Goal: Task Accomplishment & Management: Manage account settings

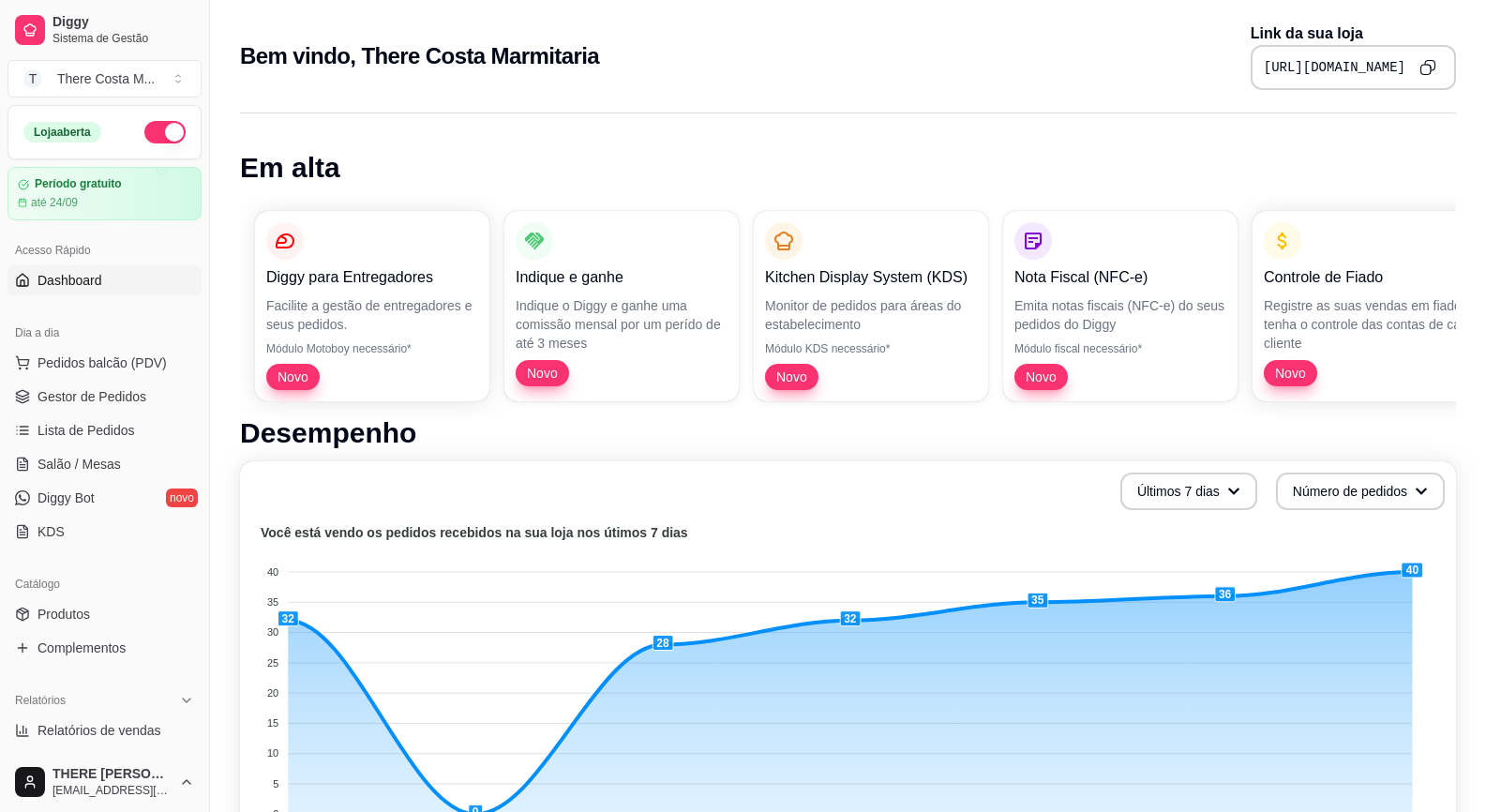
scroll to position [188, 0]
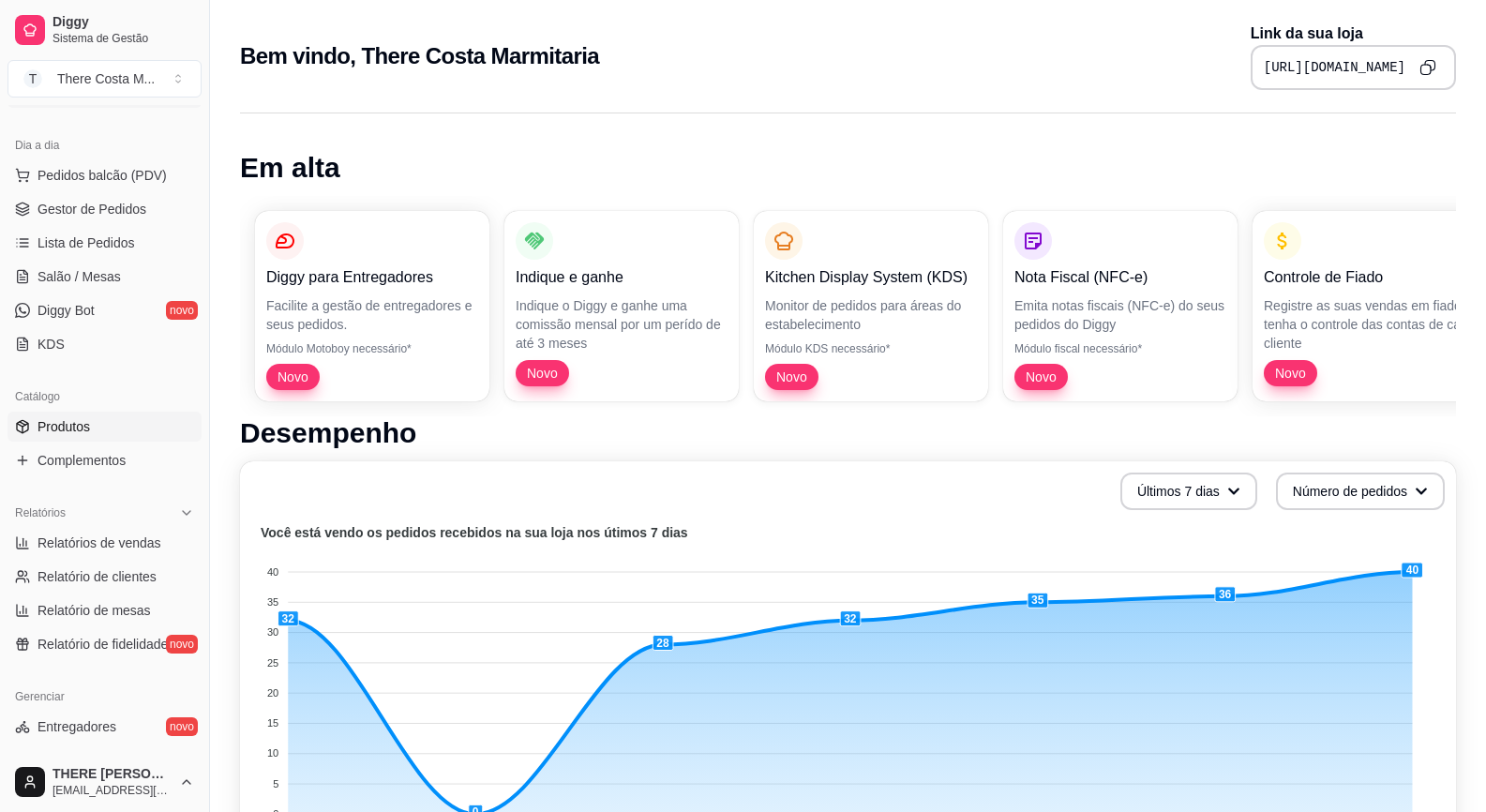
click at [80, 439] on link "Produtos" at bounding box center [105, 427] width 194 height 30
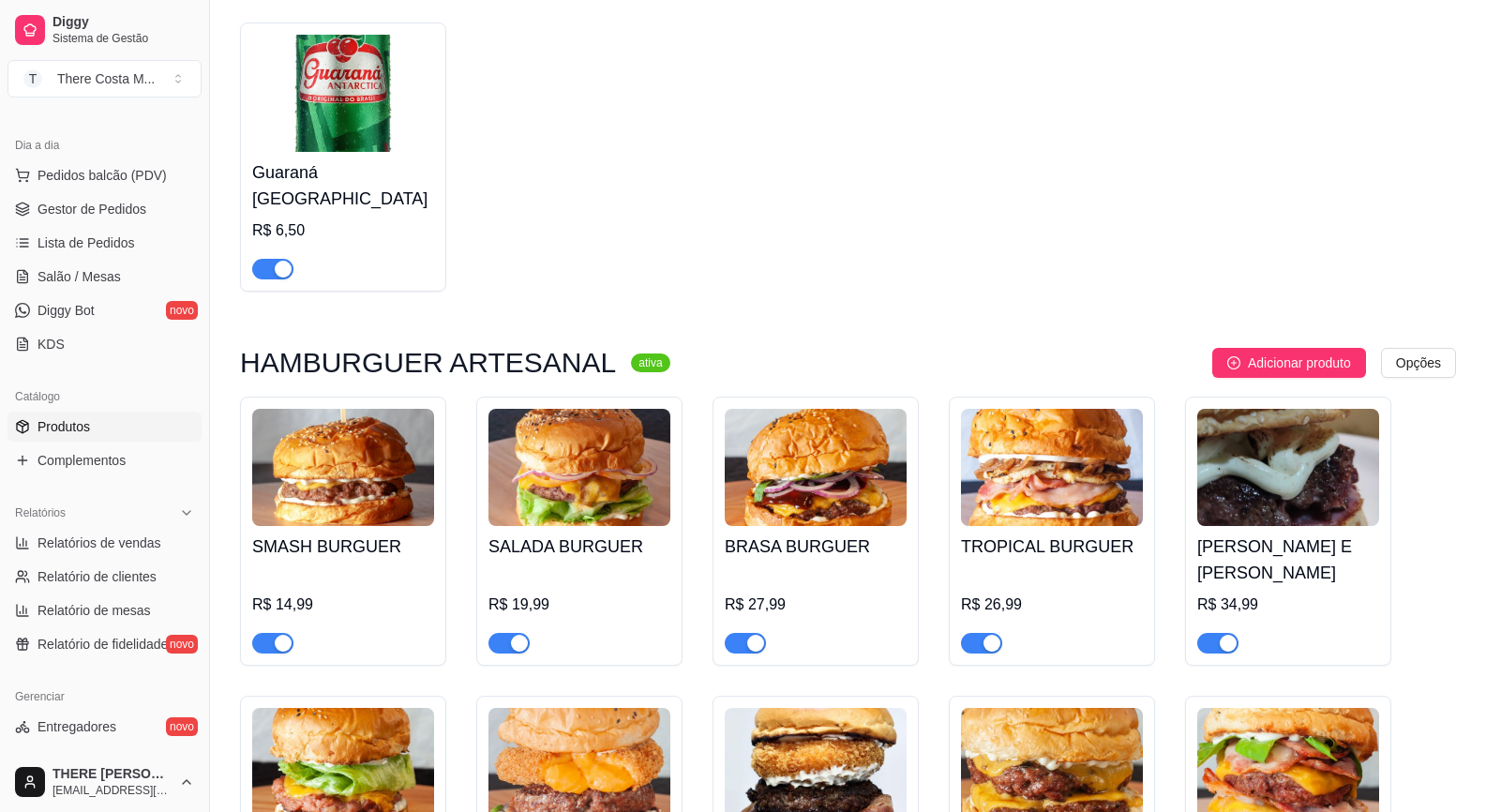
scroll to position [1500, 0]
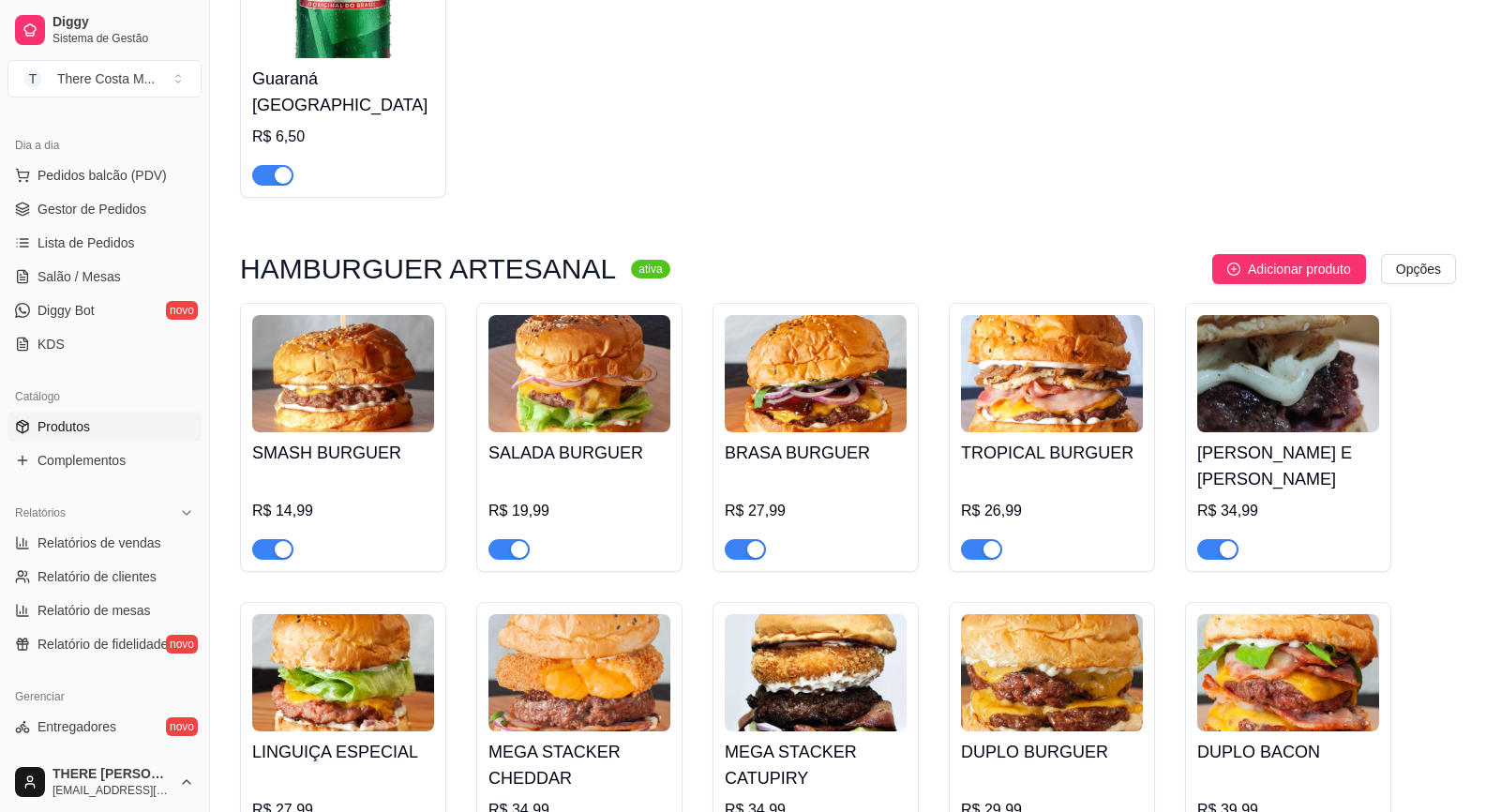
click at [1207, 539] on span "button" at bounding box center [1218, 549] width 41 height 21
click at [975, 537] on div at bounding box center [982, 548] width 41 height 23
click at [988, 540] on div "button" at bounding box center [991, 548] width 17 height 17
click at [739, 539] on span "button" at bounding box center [745, 549] width 41 height 21
click at [506, 539] on span "button" at bounding box center [509, 549] width 41 height 21
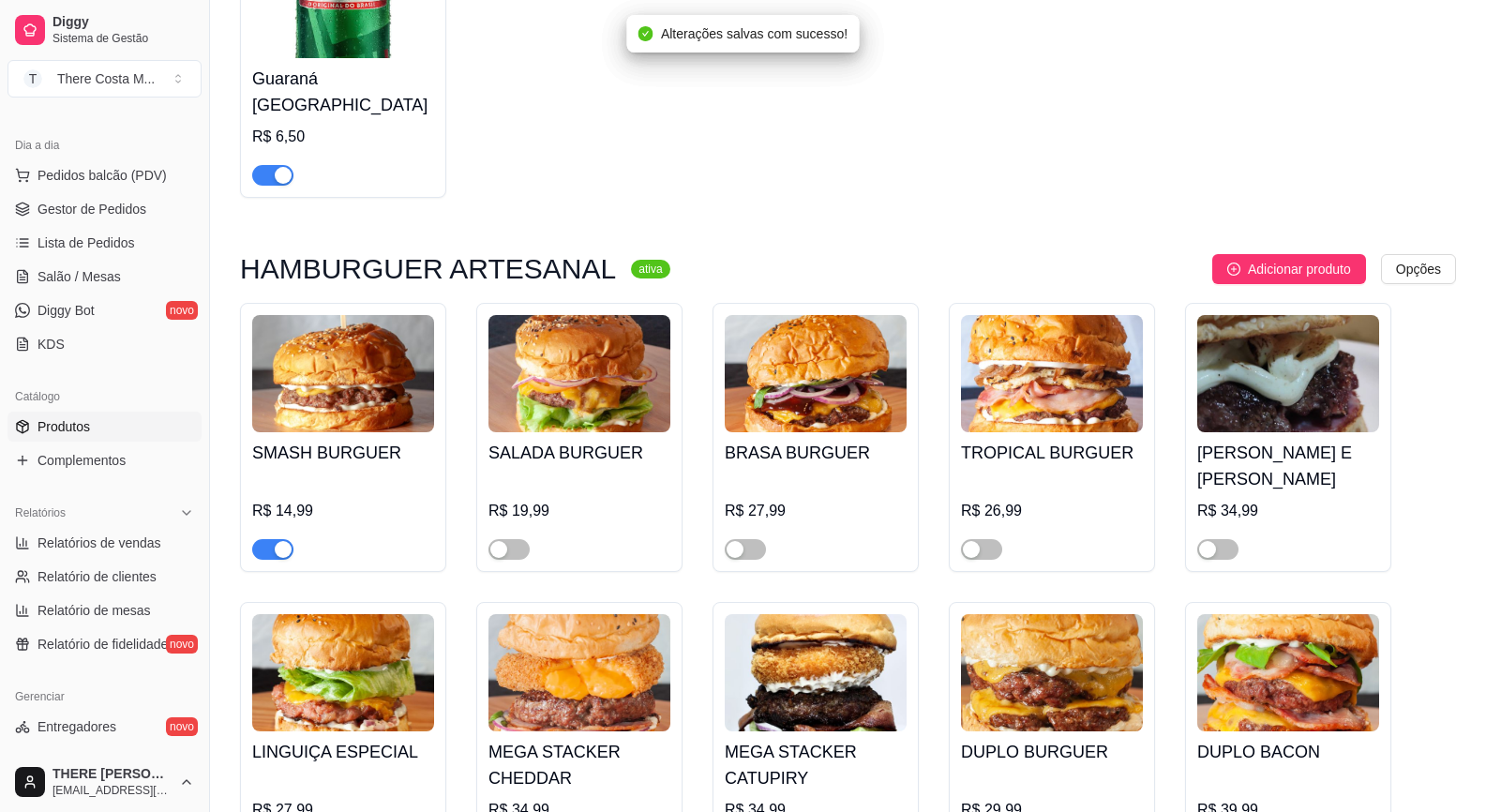
click at [275, 540] on div "button" at bounding box center [283, 548] width 17 height 17
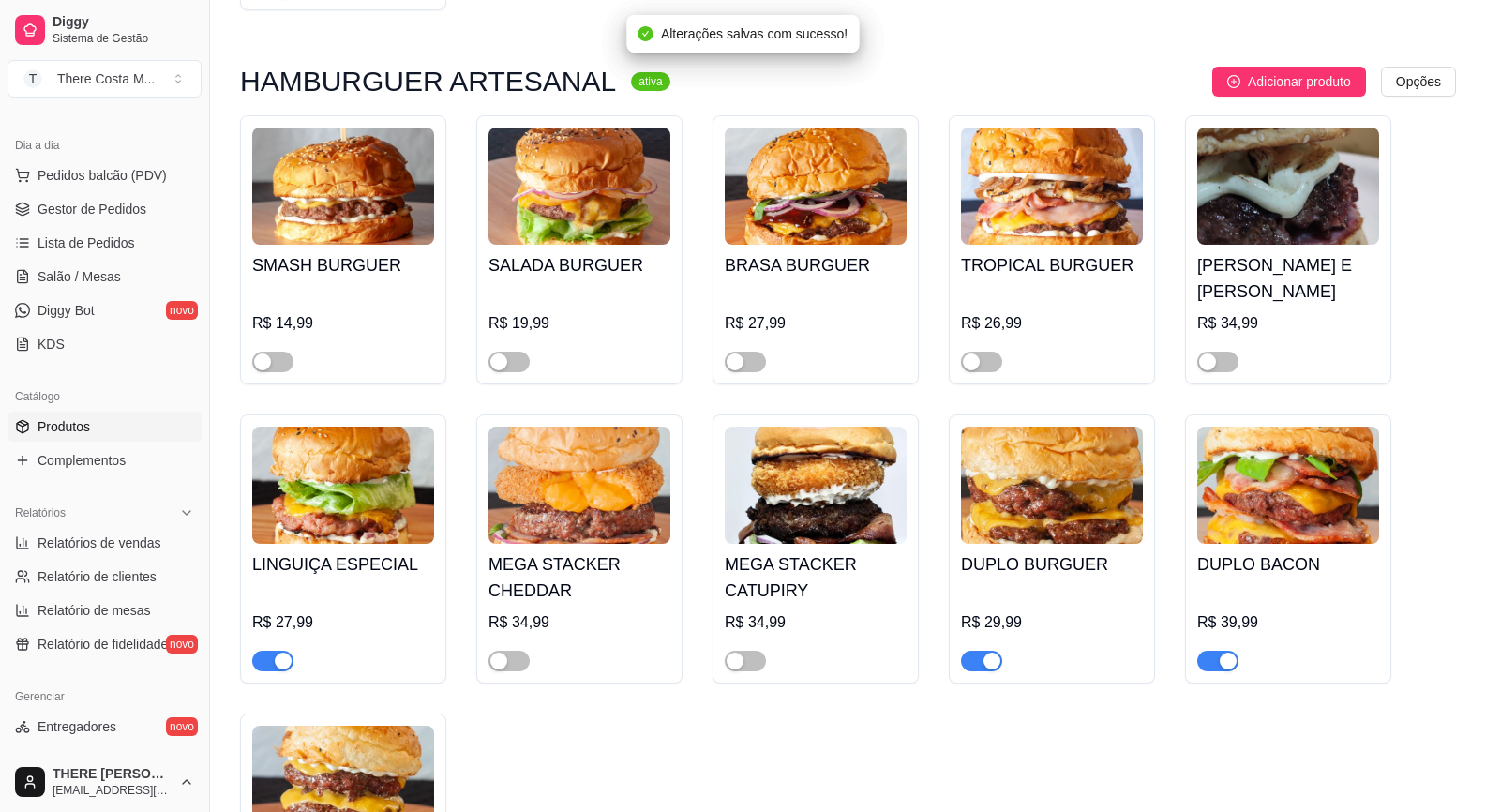
scroll to position [1781, 0]
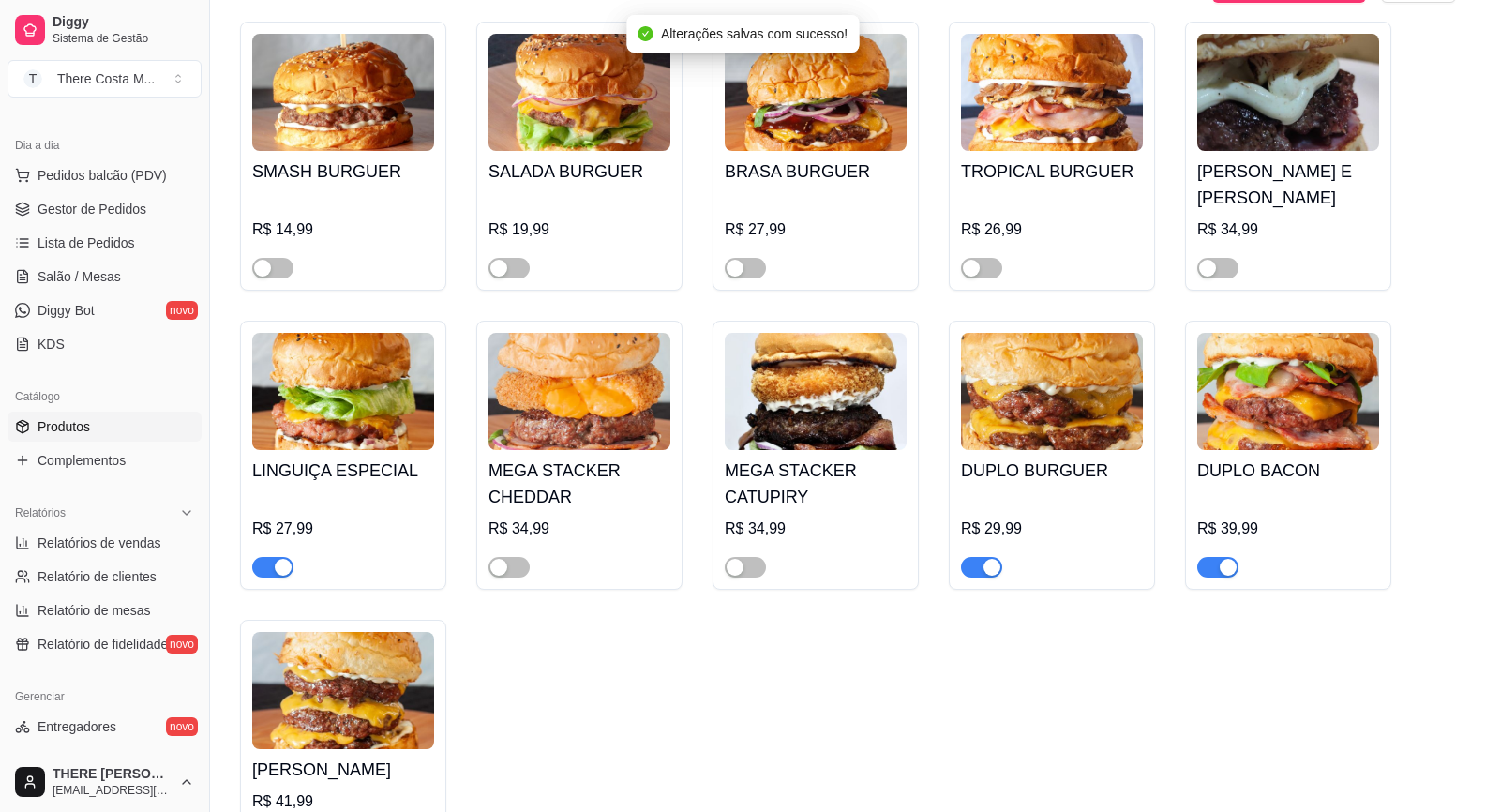
click at [265, 557] on span "button" at bounding box center [273, 567] width 41 height 21
click at [981, 557] on span "button" at bounding box center [982, 567] width 41 height 21
click at [1227, 559] on div "button" at bounding box center [1227, 567] width 17 height 17
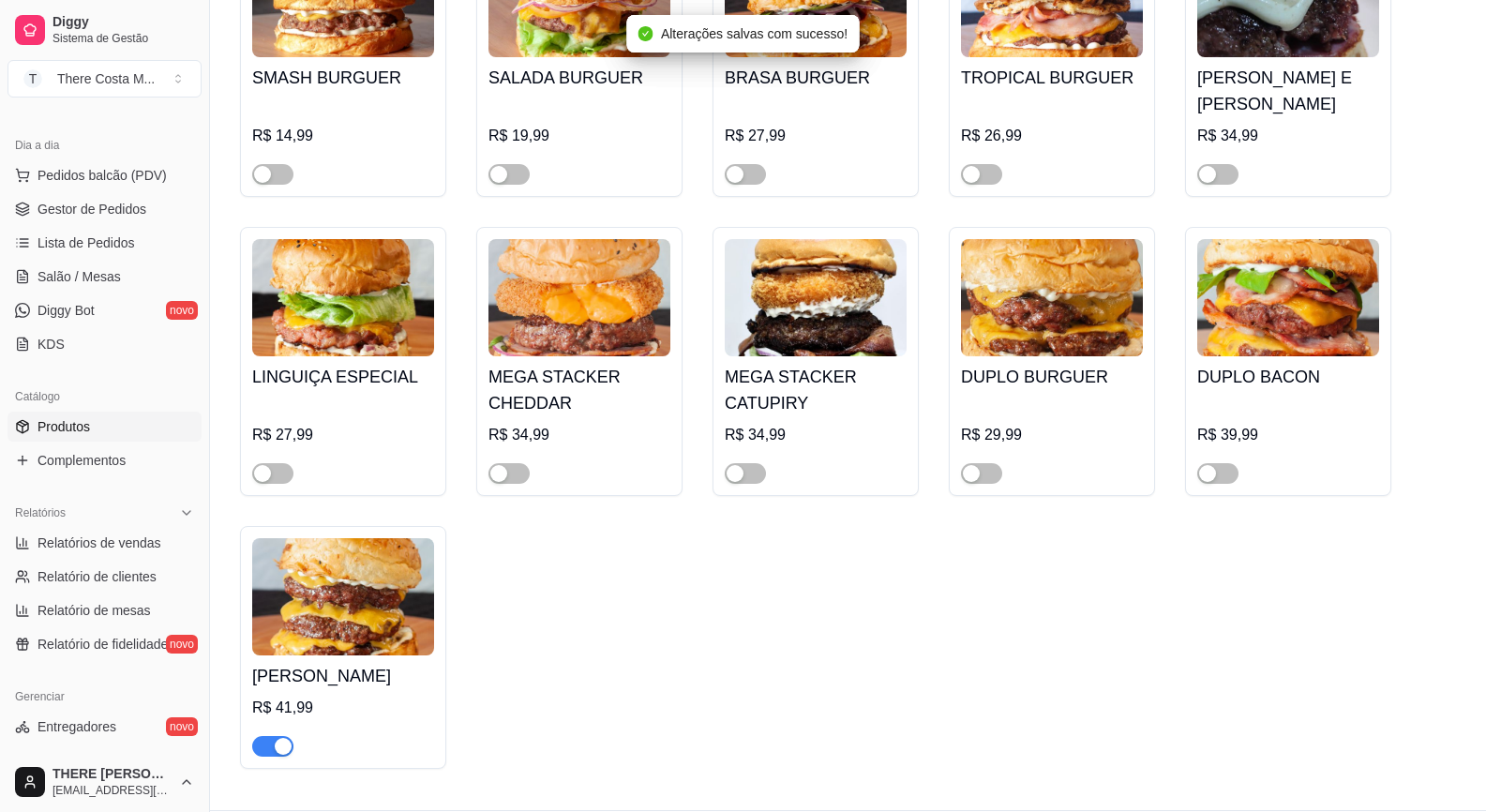
click at [282, 738] on div "button" at bounding box center [283, 746] width 17 height 17
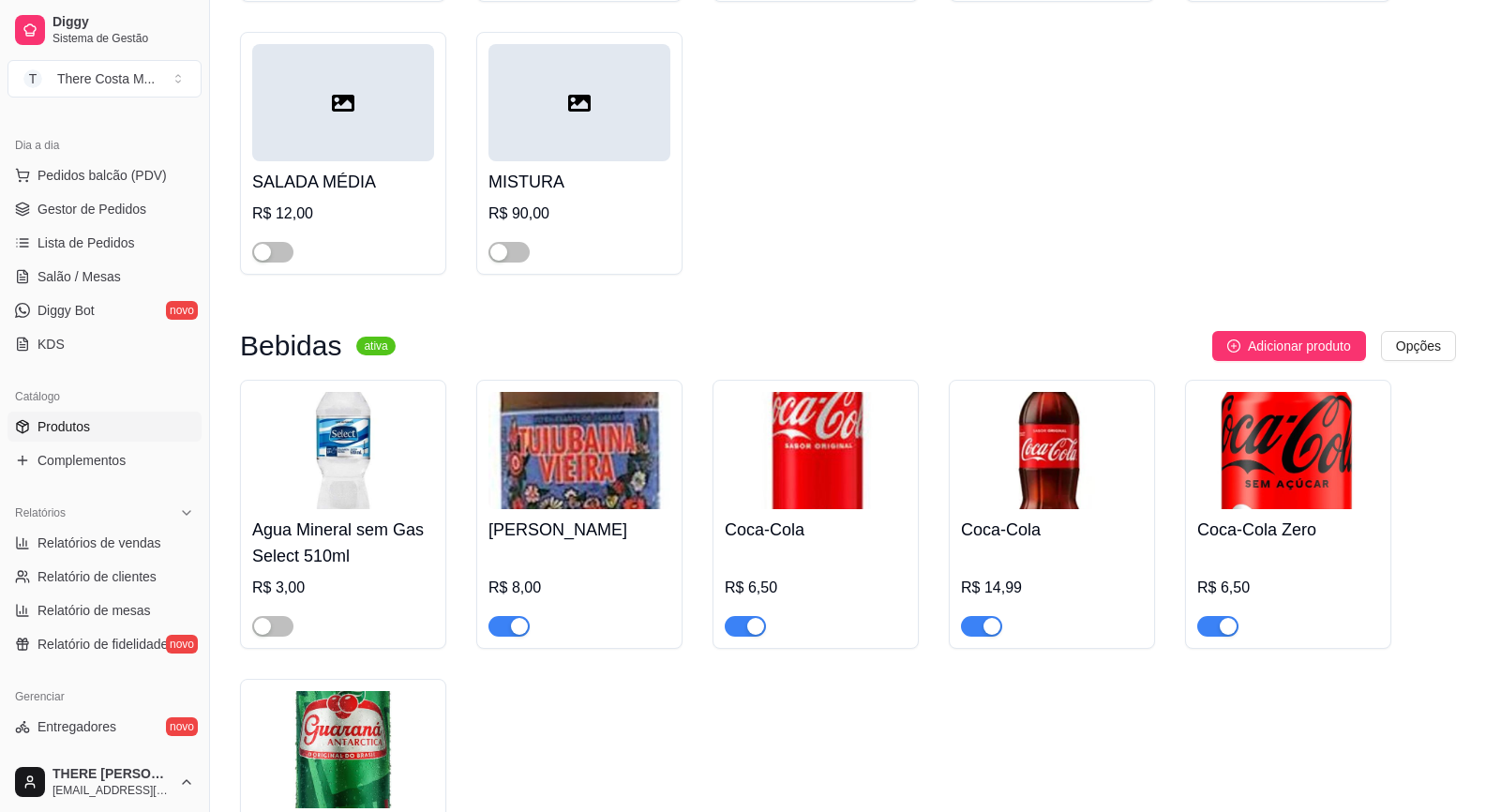
scroll to position [468, 0]
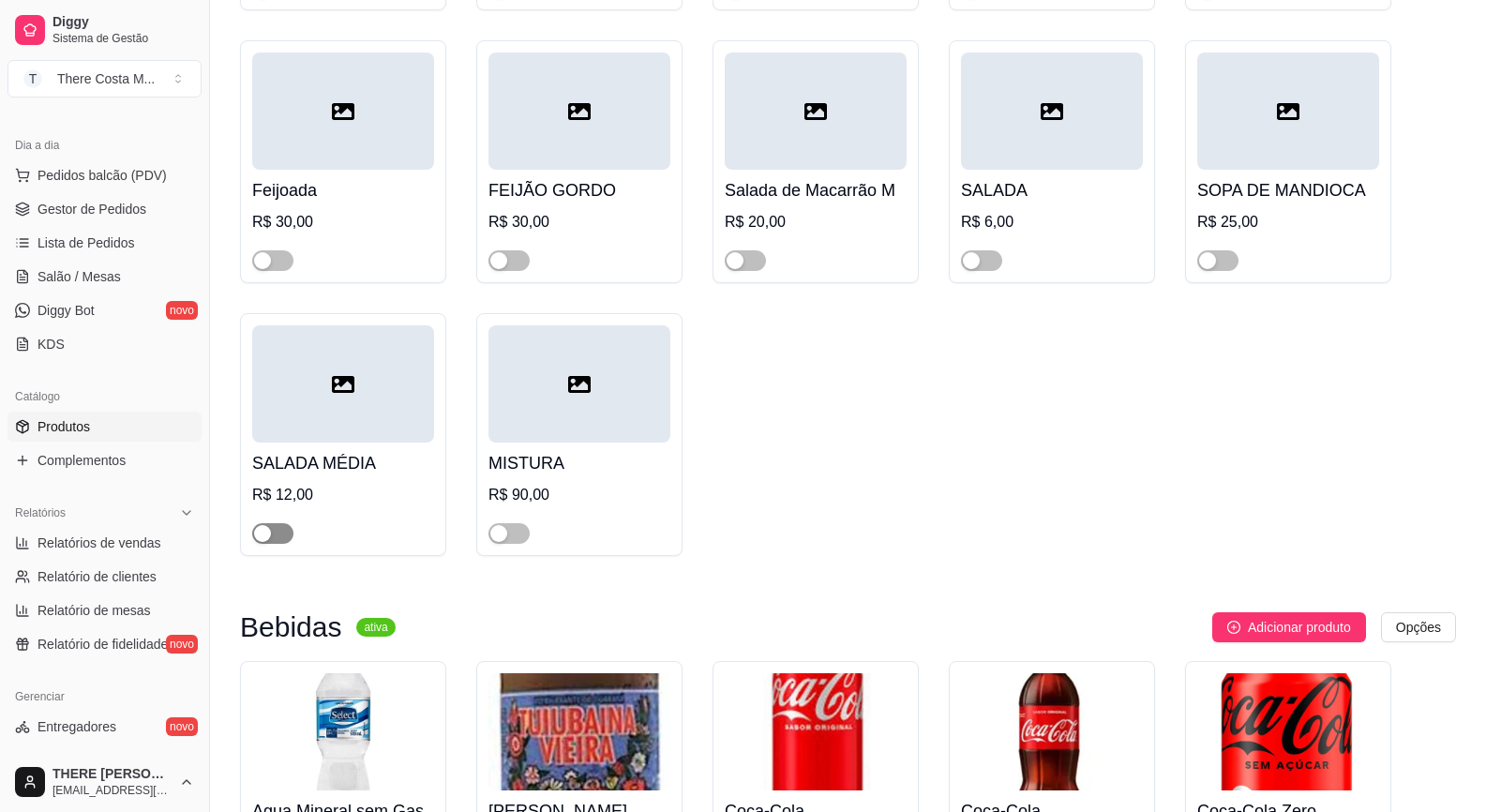
click at [267, 534] on div "button" at bounding box center [262, 532] width 17 height 17
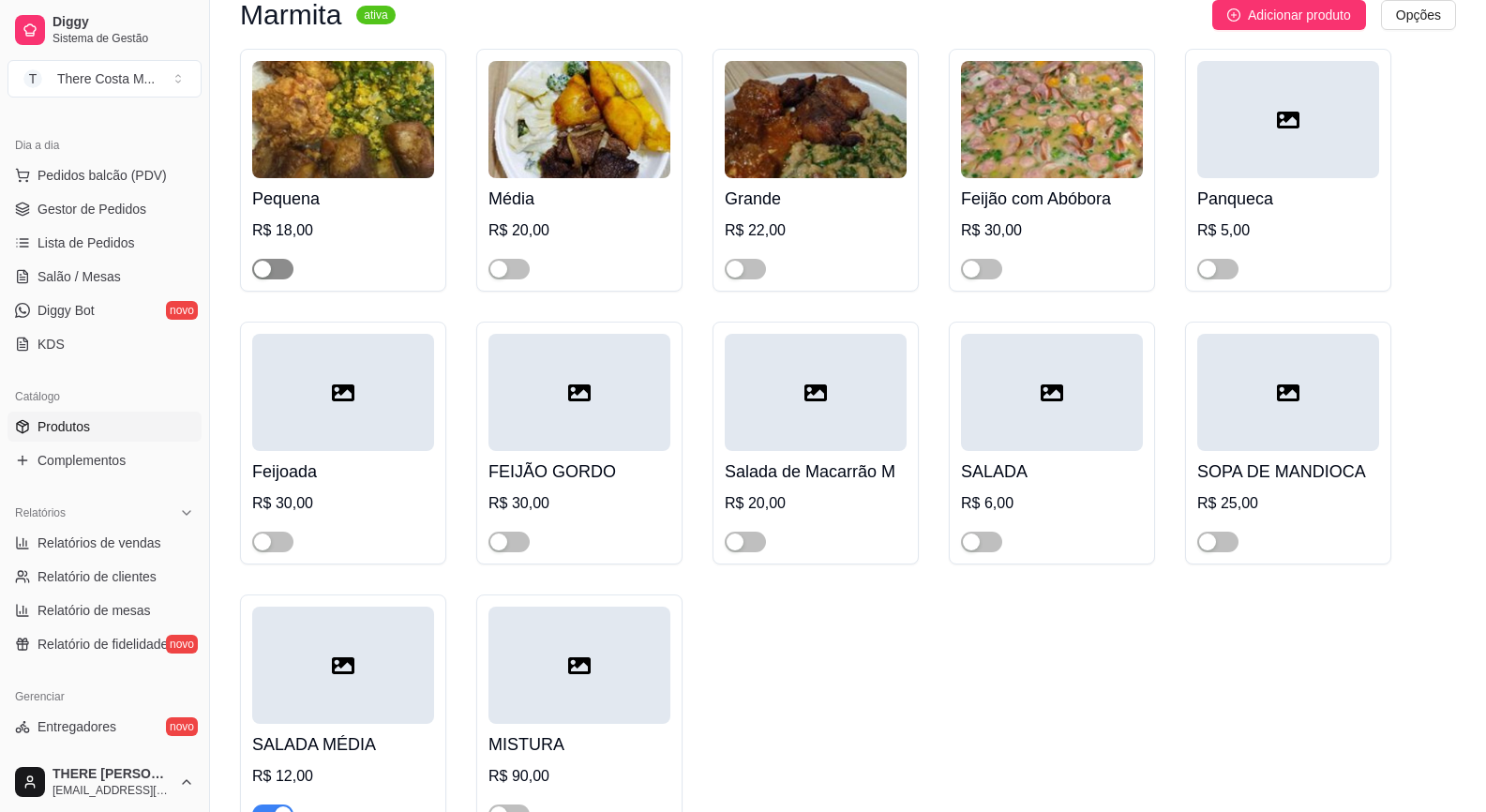
click at [278, 272] on span "button" at bounding box center [273, 269] width 41 height 21
click at [502, 267] on div "button" at bounding box center [498, 269] width 17 height 17
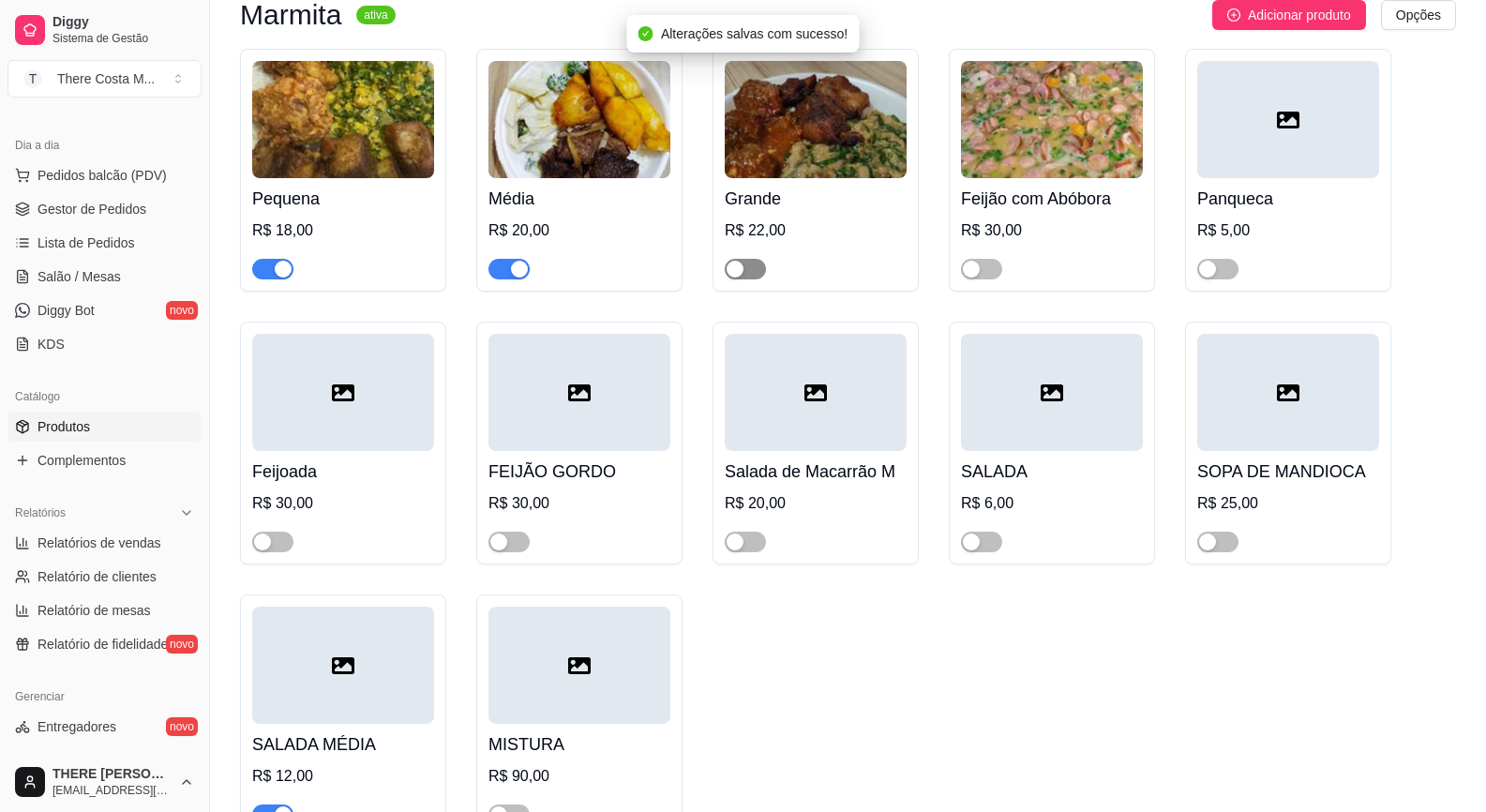
click at [749, 277] on span "button" at bounding box center [745, 269] width 41 height 21
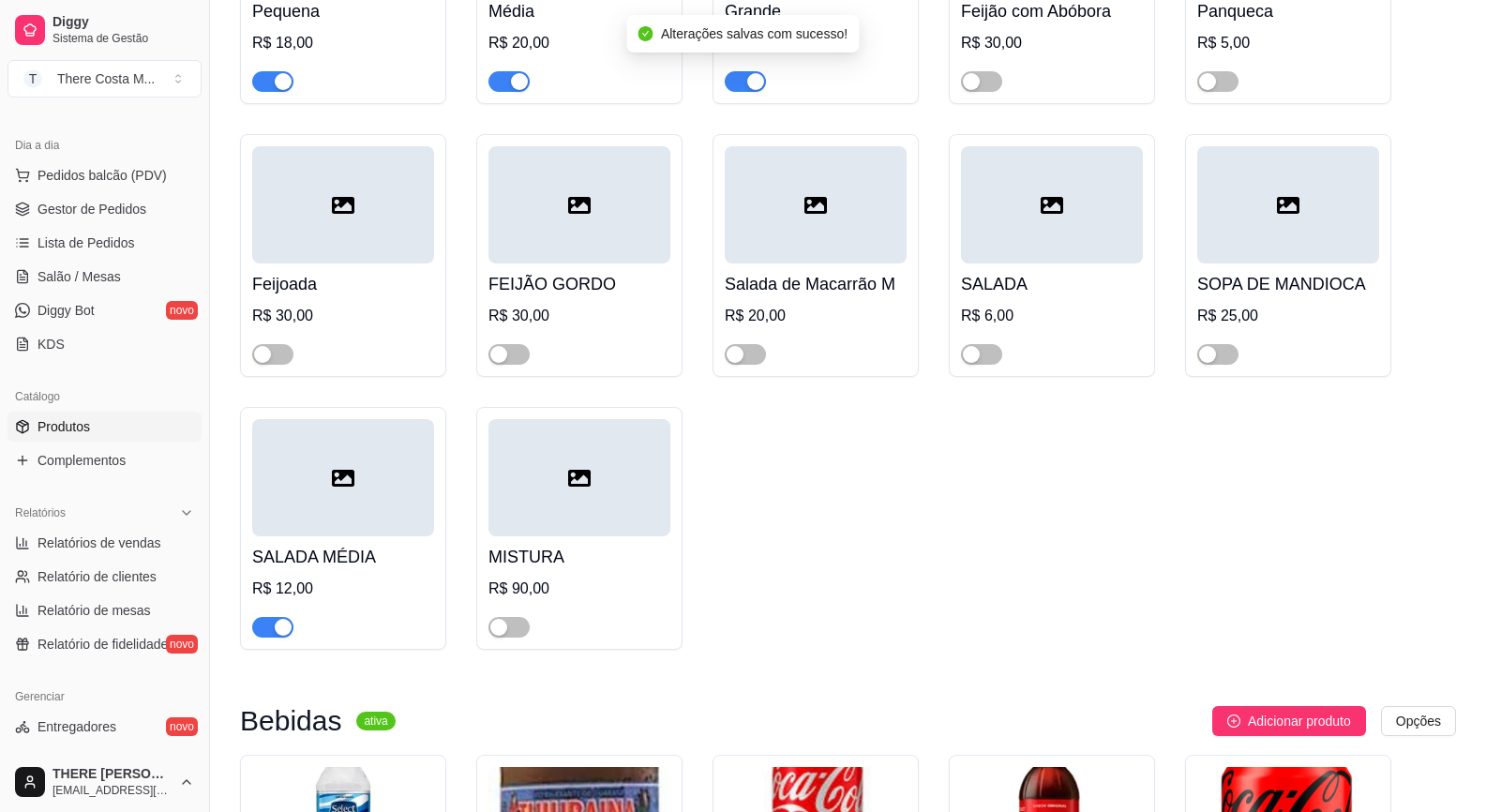
scroll to position [0, 0]
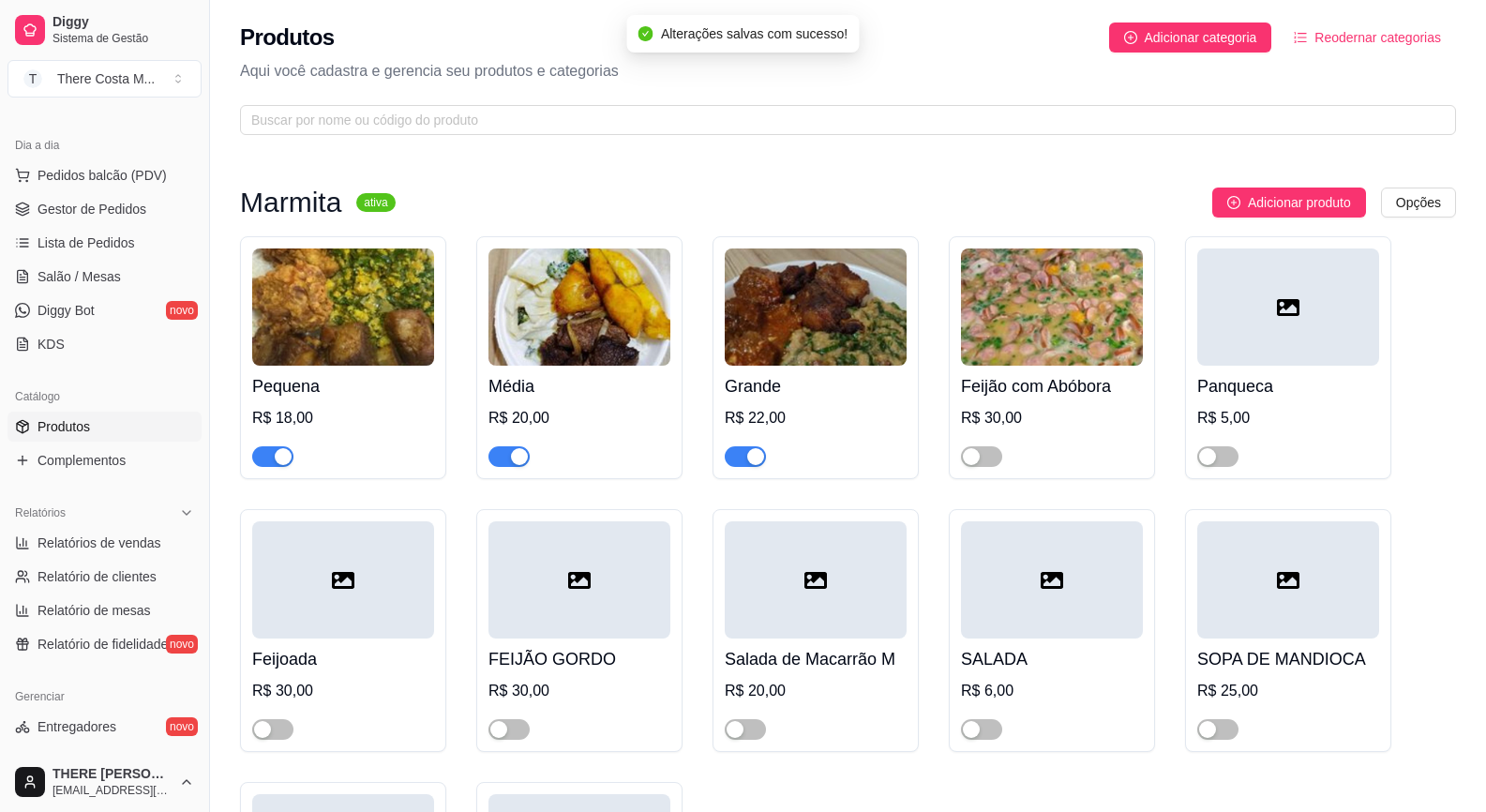
click at [347, 329] on img at bounding box center [343, 306] width 182 height 118
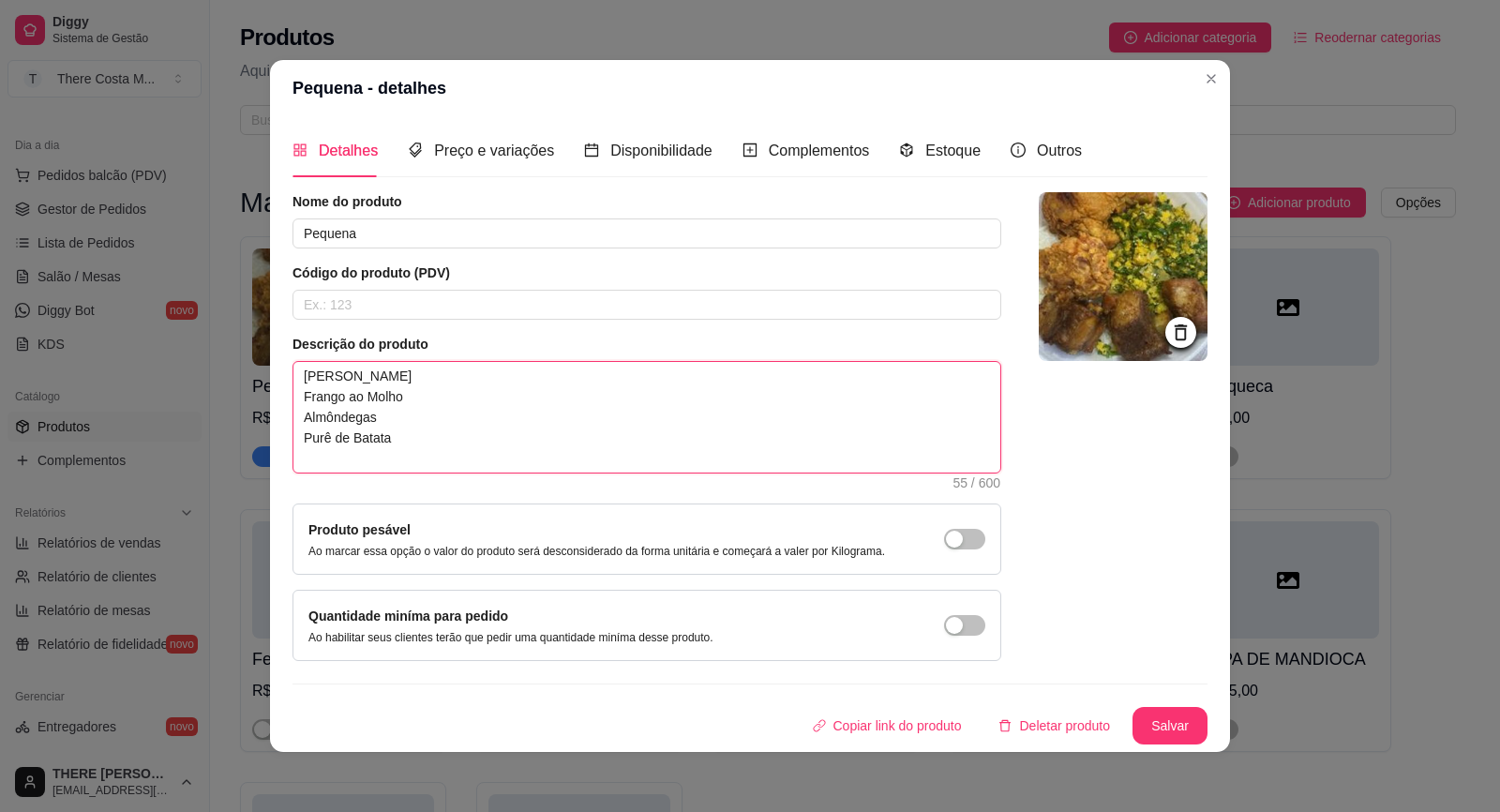
drag, startPoint x: 400, startPoint y: 457, endPoint x: 276, endPoint y: 415, distance: 130.9
click at [276, 415] on div "Detalhes Preço e variações Disponibilidade Complementos Estoque Outros Nome do …" at bounding box center [750, 434] width 960 height 635
type textarea "[PERSON_NAME] L"
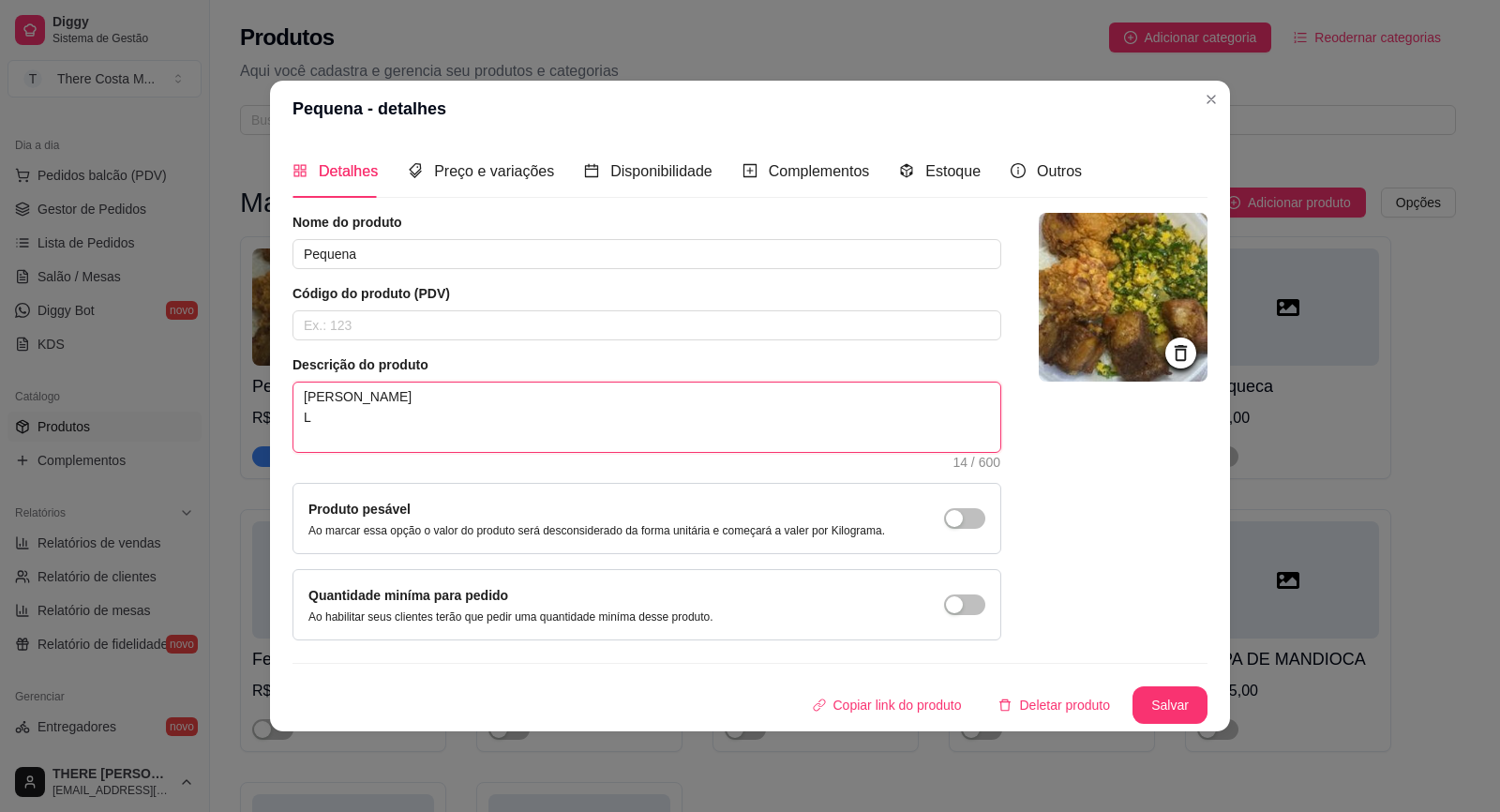
type textarea "[PERSON_NAME] La"
type textarea "[PERSON_NAME] Las"
type textarea "[PERSON_NAME] Lasa"
type textarea "[PERSON_NAME]"
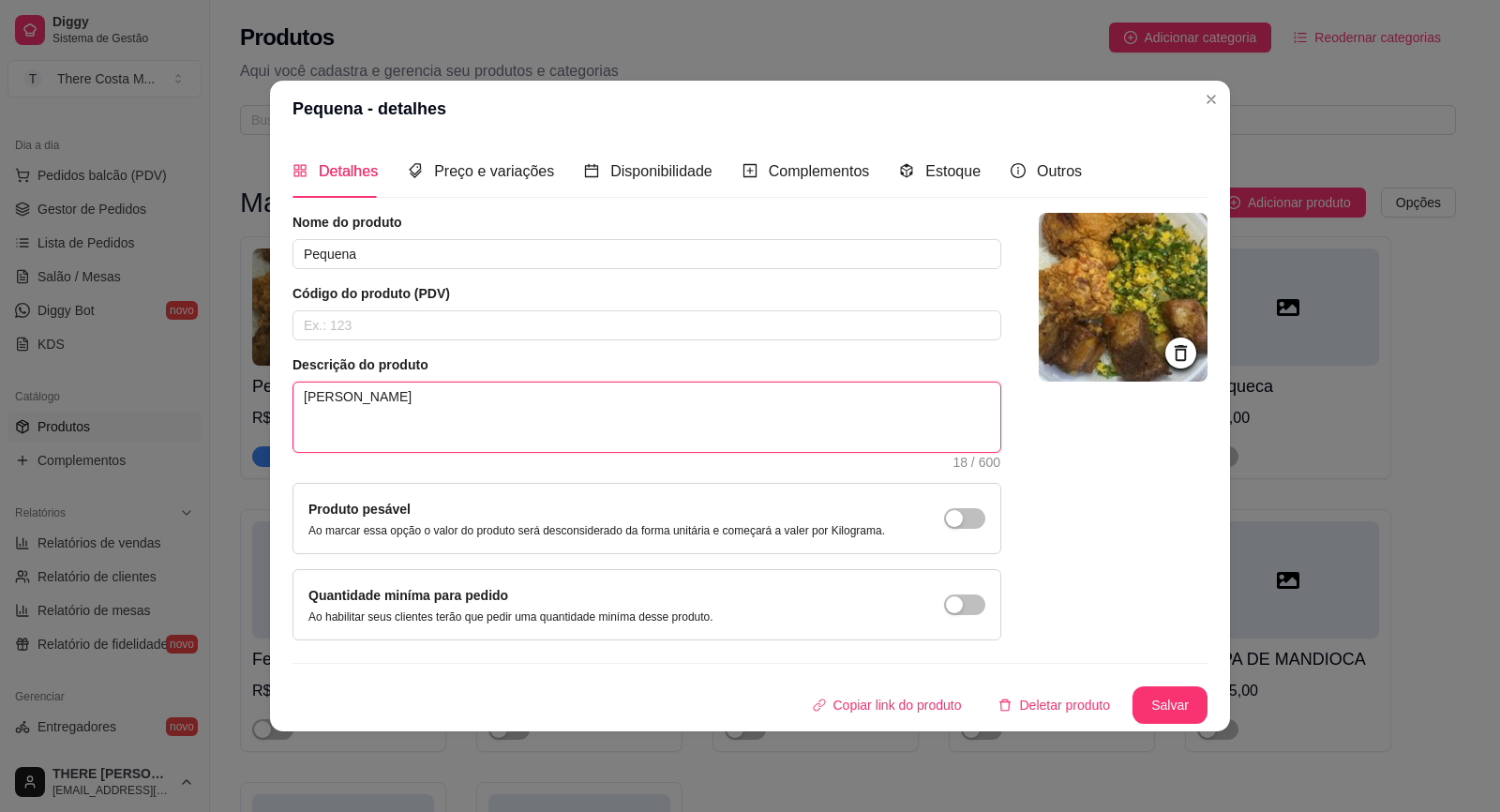
type textarea "[PERSON_NAME]"
type textarea "[PERSON_NAME] Lasanha a"
type textarea "[PERSON_NAME] Lasanha a B"
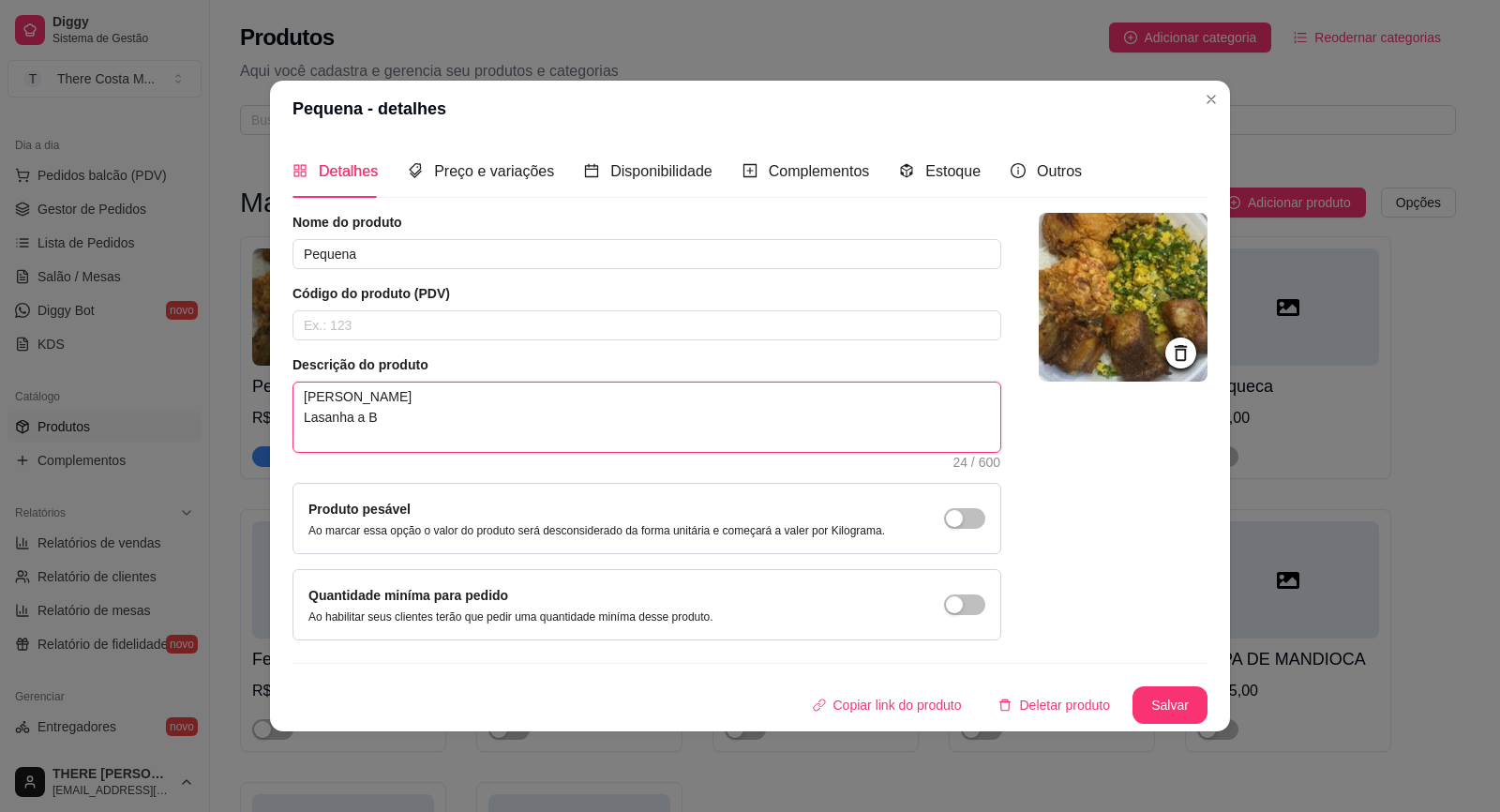
type textarea "[PERSON_NAME] Lasanha a Bo"
type textarea "Arroz Feijão Lasanha a Bol"
type textarea "[PERSON_NAME] Lasanha a Bolo"
type textarea "Arroz Feijão Lasanha a Bolon"
type textarea "[PERSON_NAME] Lasanha a Bolonh"
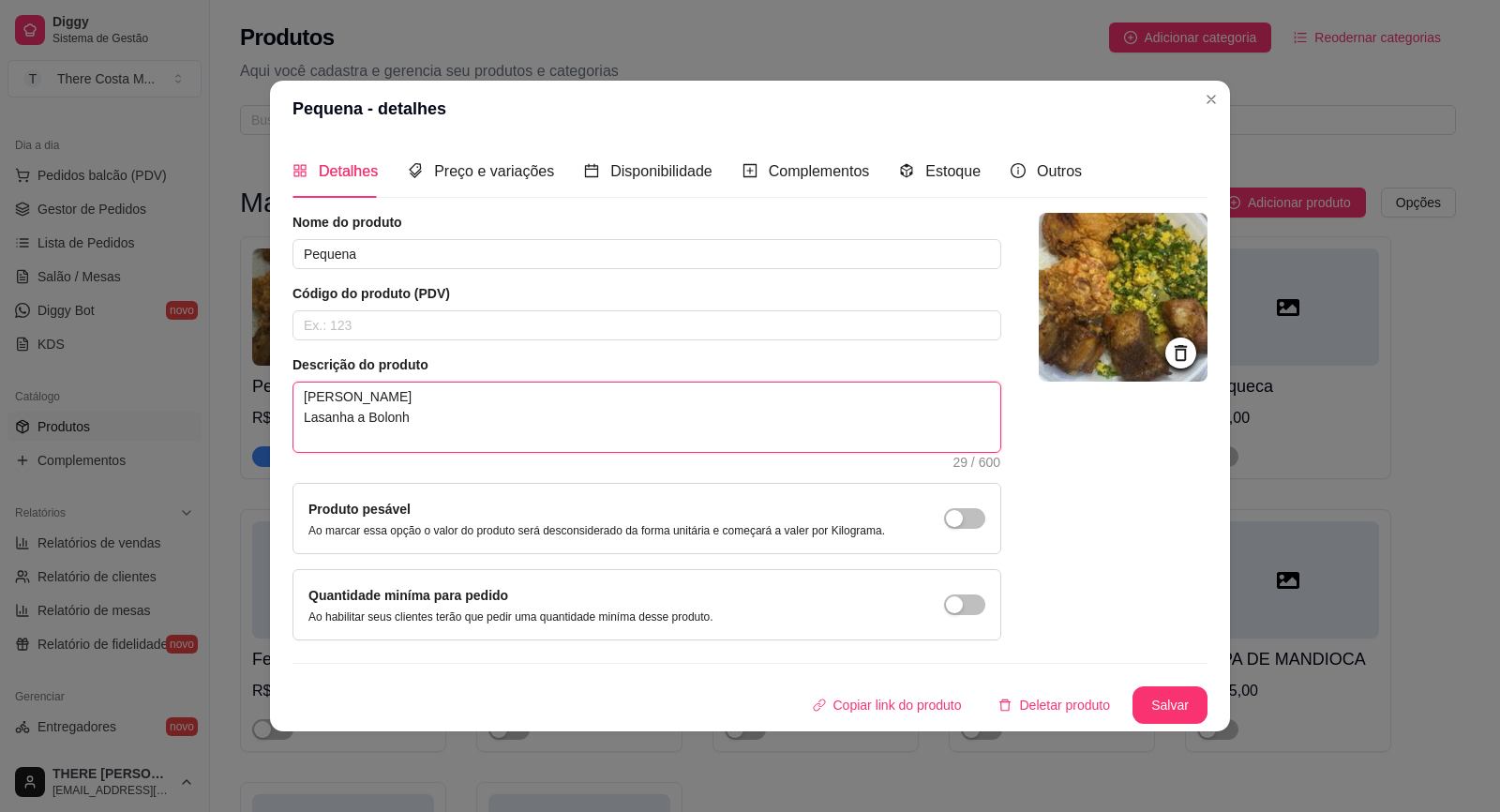
type textarea "Arroz Feijão Lasanha a Bolonhe"
type textarea "[PERSON_NAME] Lasanha a Bolonhes"
type textarea "Arroz Feijão Lasanha a Bolonhesa"
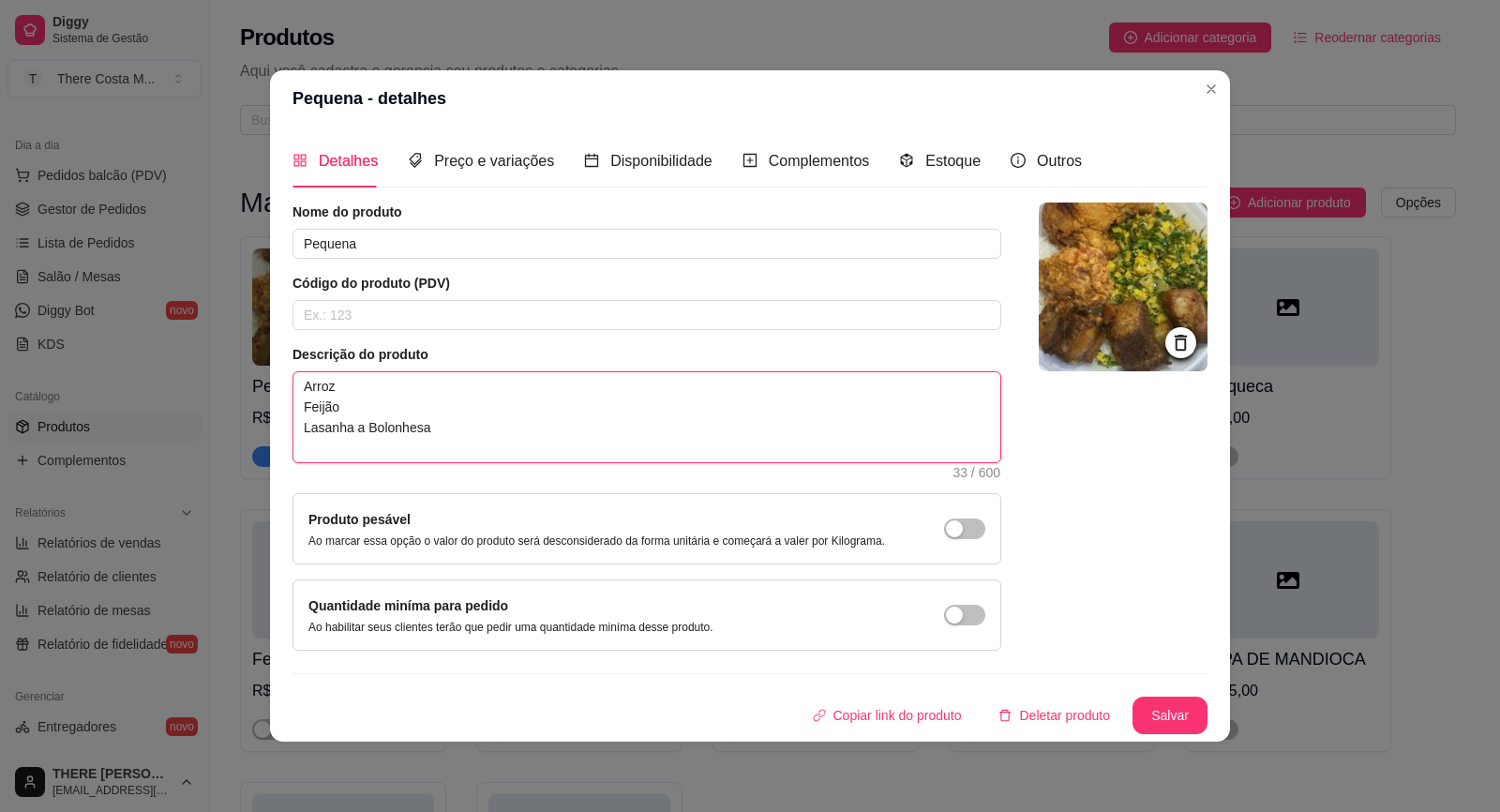
type textarea "[PERSON_NAME] a Bolonhesa F"
type textarea "Arroz Feijão Lasanha a Bolonhesa Fi"
type textarea "Arroz Feijão Lasanha a Bolonhesa Fil"
type textarea "[PERSON_NAME] a Bolonhesa Filé"
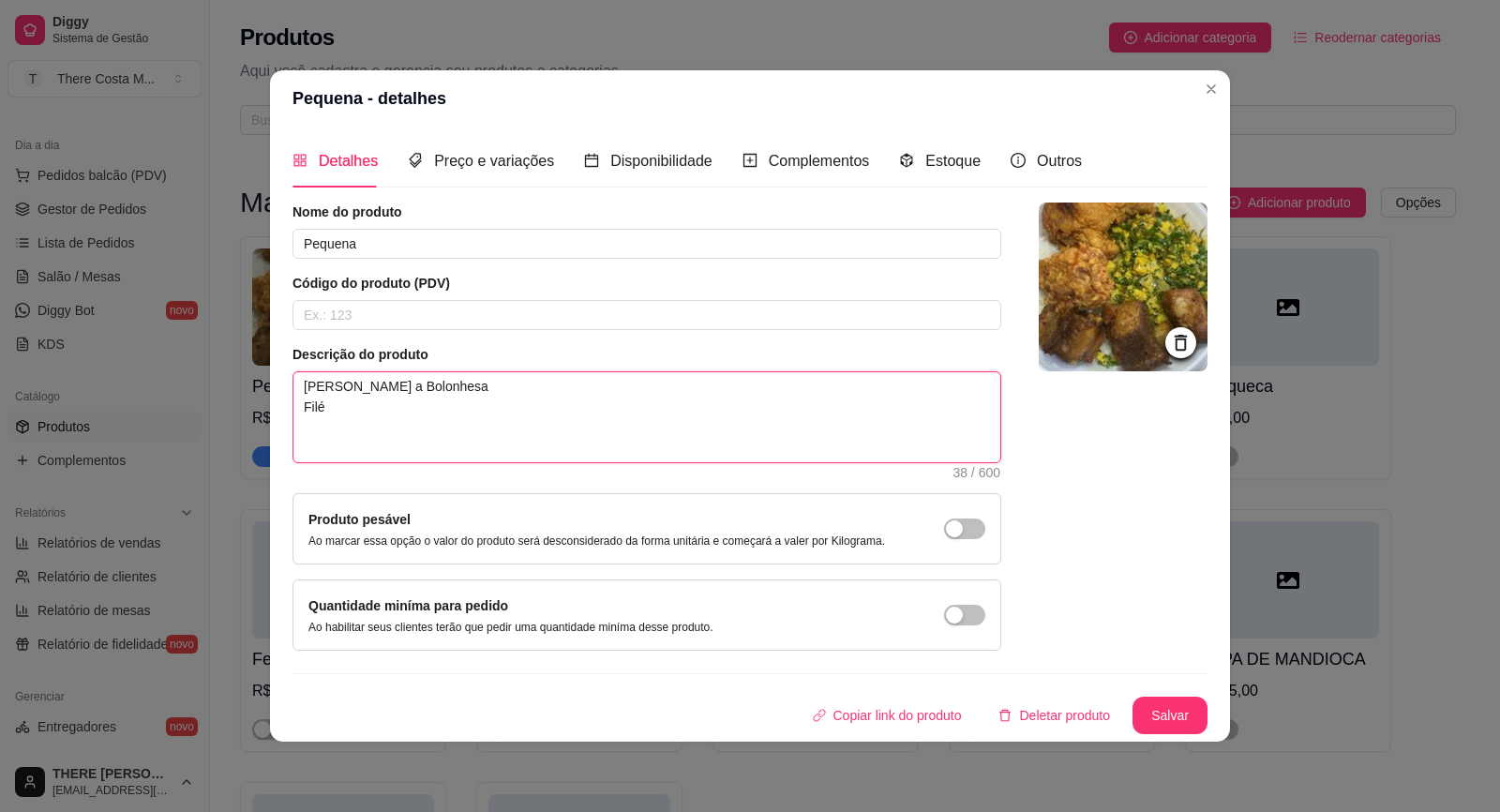
type textarea "[PERSON_NAME] a Bolonhesa Filé d"
type textarea "Arroz Feijão Lasanha a Bolonhesa Filé de"
type textarea "[PERSON_NAME] a Bolonhesa Filé de F"
type textarea "[PERSON_NAME] a Bolonhesa Filé de Fr"
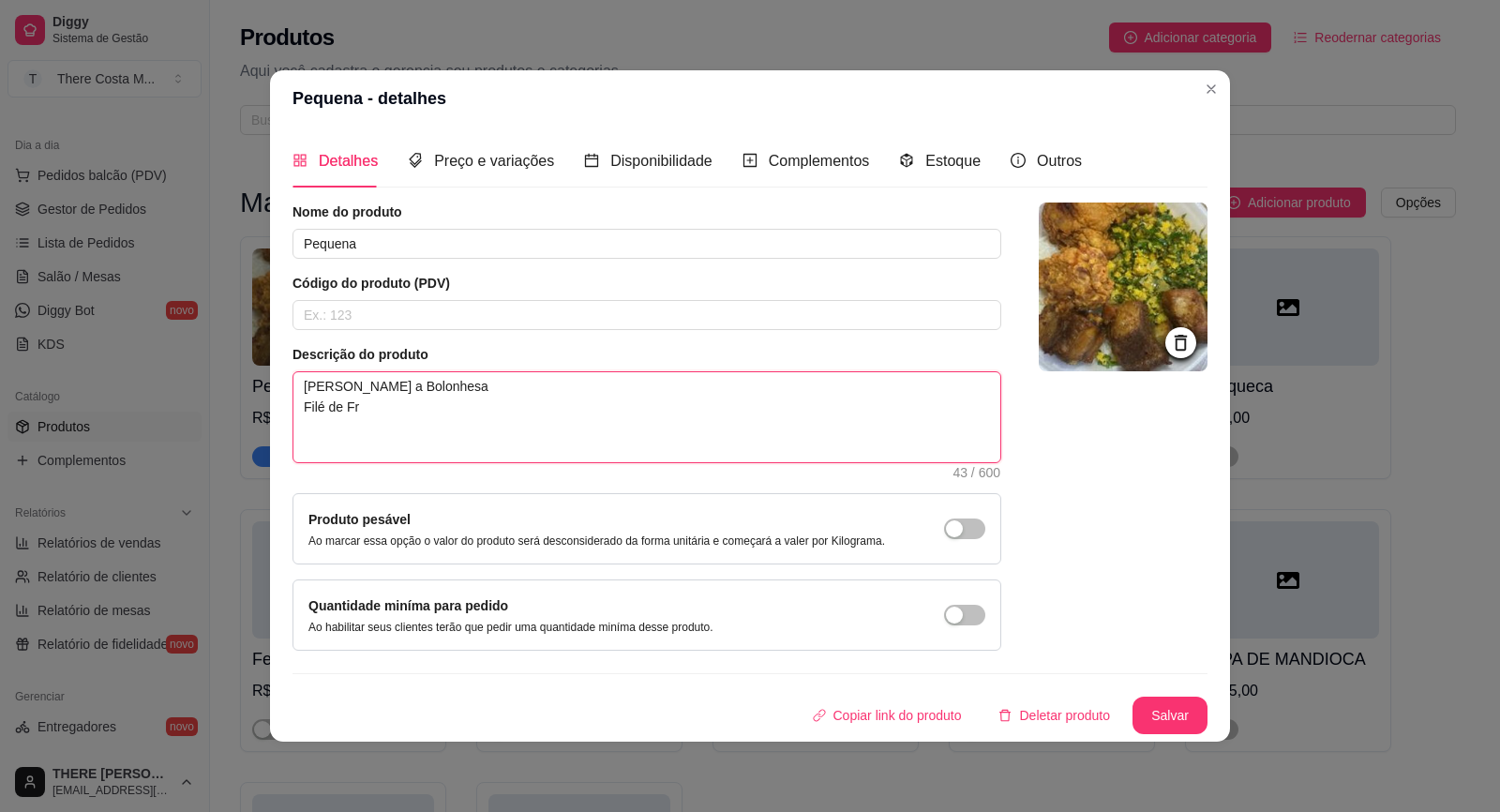
type textarea "[PERSON_NAME] a Bolonhesa Filé de Fra"
type textarea "[PERSON_NAME] a Bolonhesa Filé de Fran"
type textarea "[PERSON_NAME] a Bolonhesa Filé de Frang"
type textarea "[PERSON_NAME] a Bolonhesa Filé de Frango"
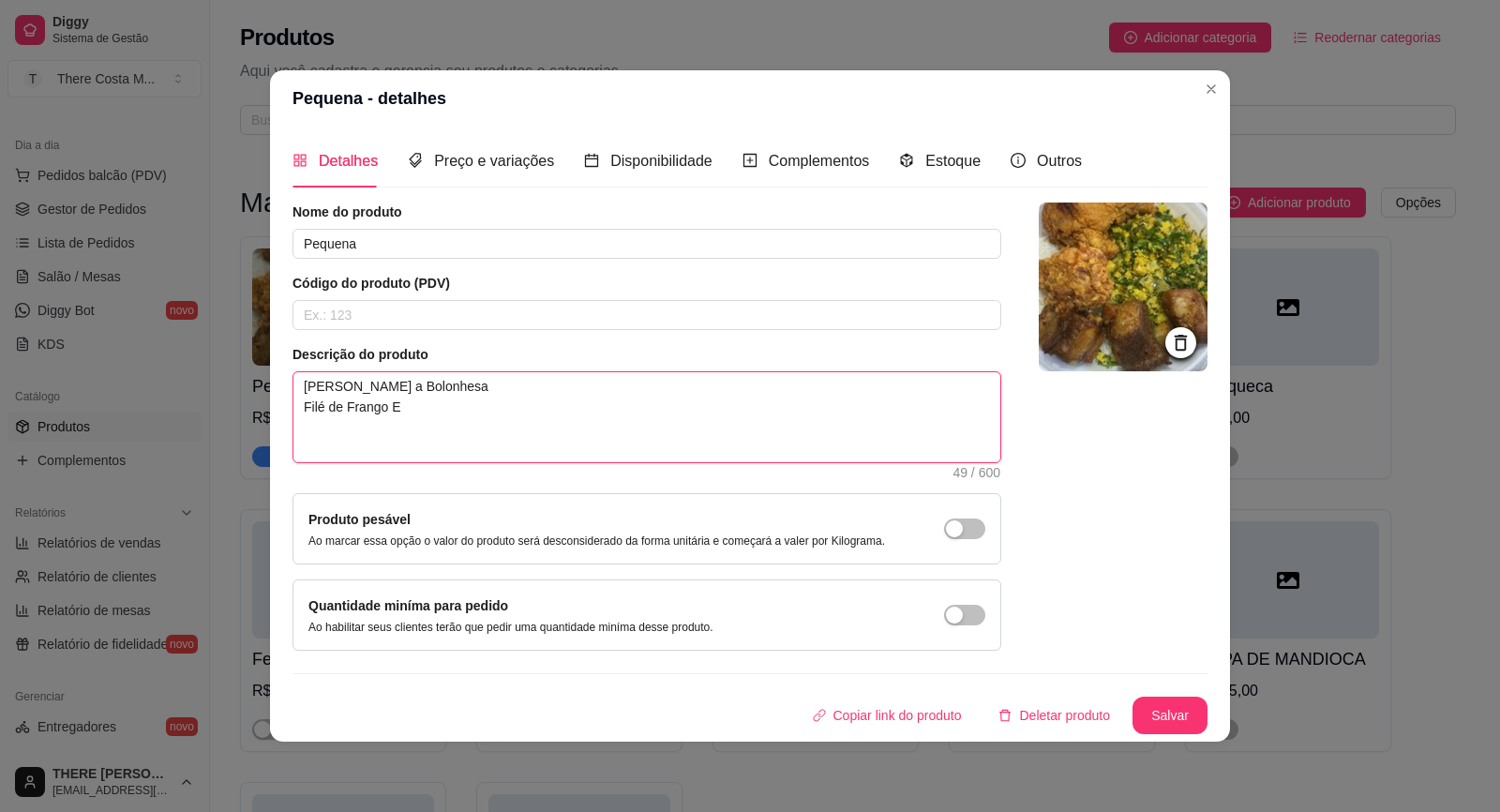
type textarea "[PERSON_NAME] a Bolonhesa Filé de Frango"
type textarea "[PERSON_NAME] a Bolonhesa Filé de [PERSON_NAME]"
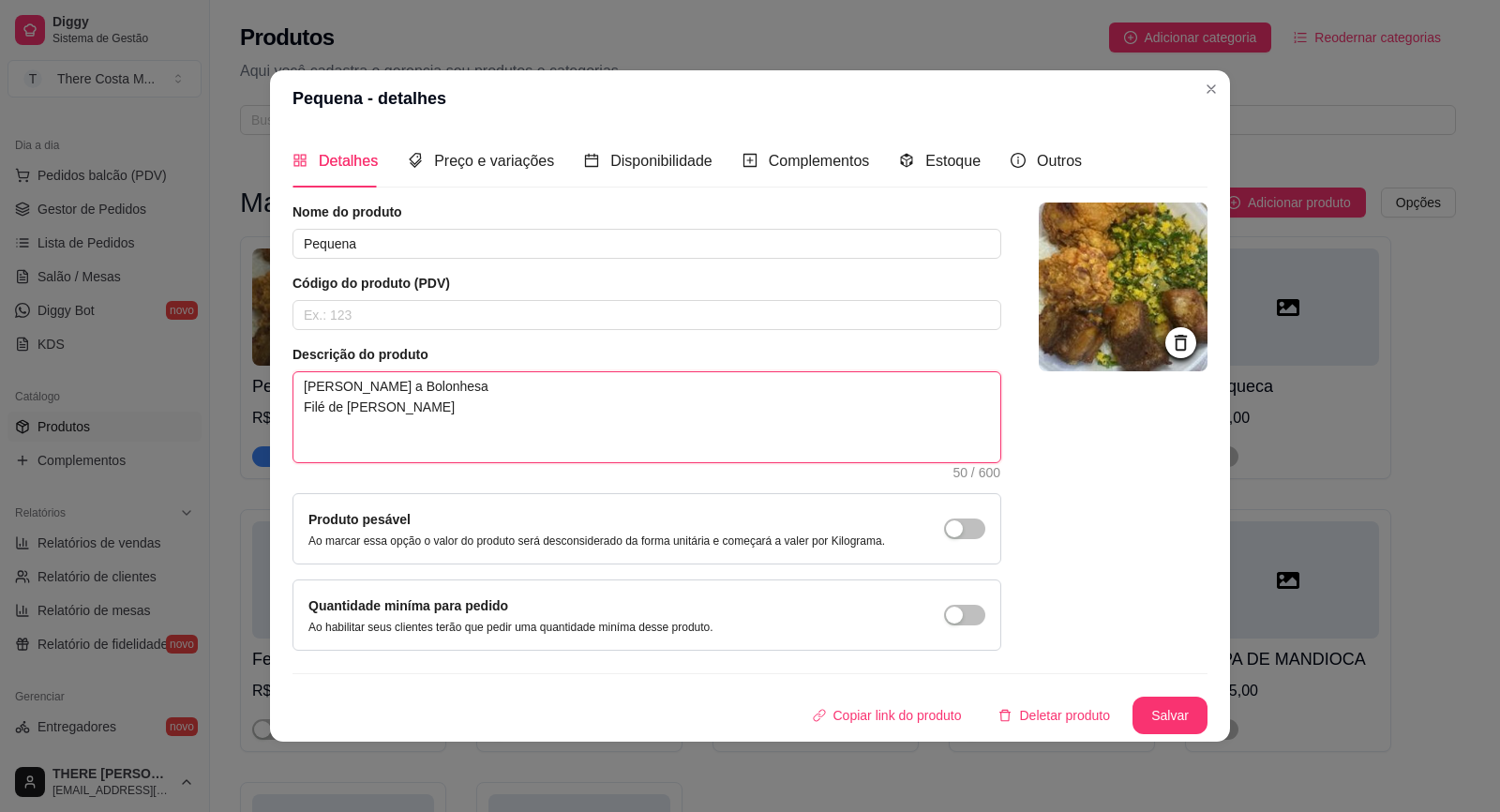
type textarea "[PERSON_NAME] a Bolonhesa Filé de [PERSON_NAME]"
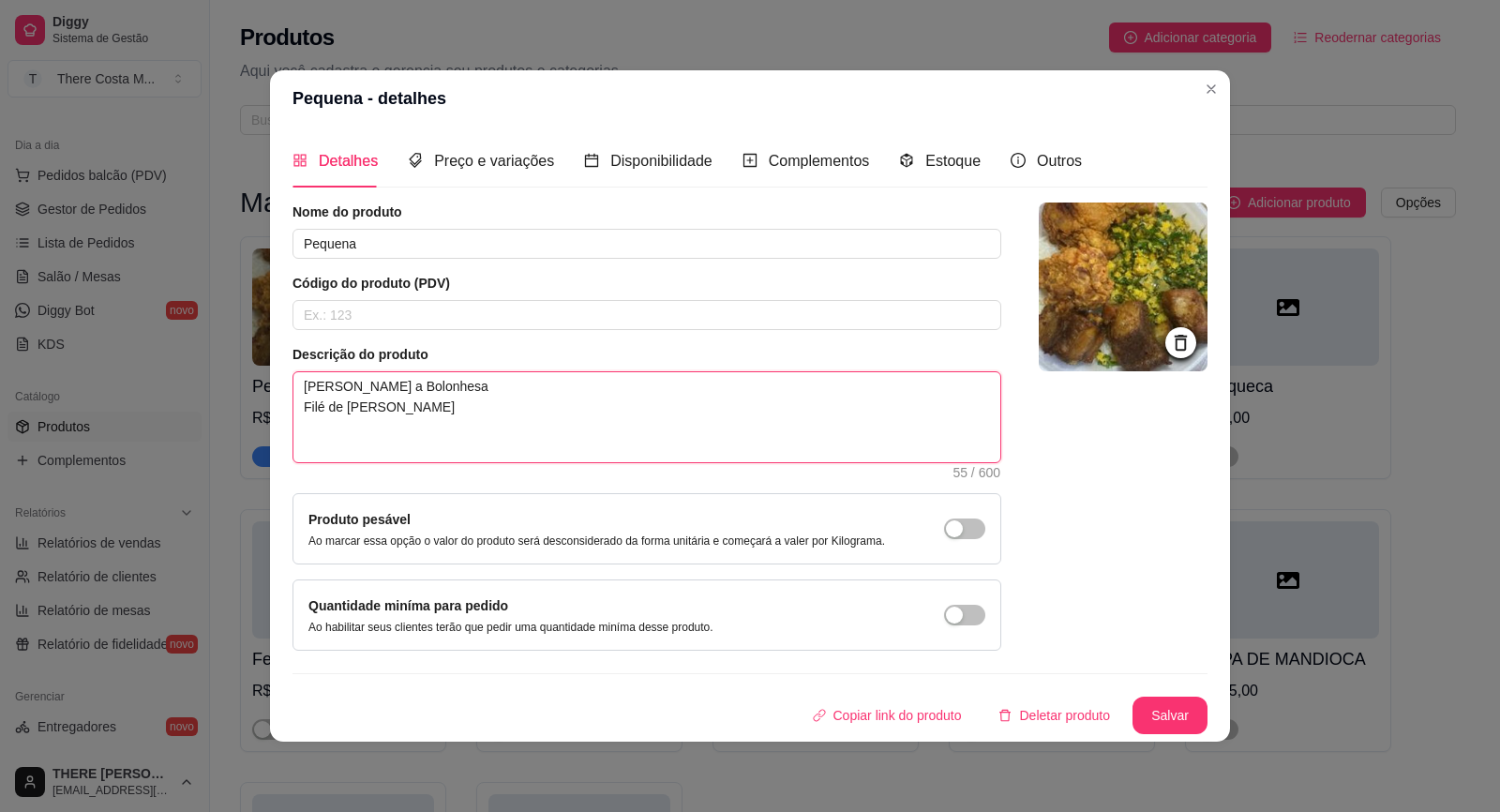
type textarea "[PERSON_NAME] a Bolonhesa Filé de [PERSON_NAME]"
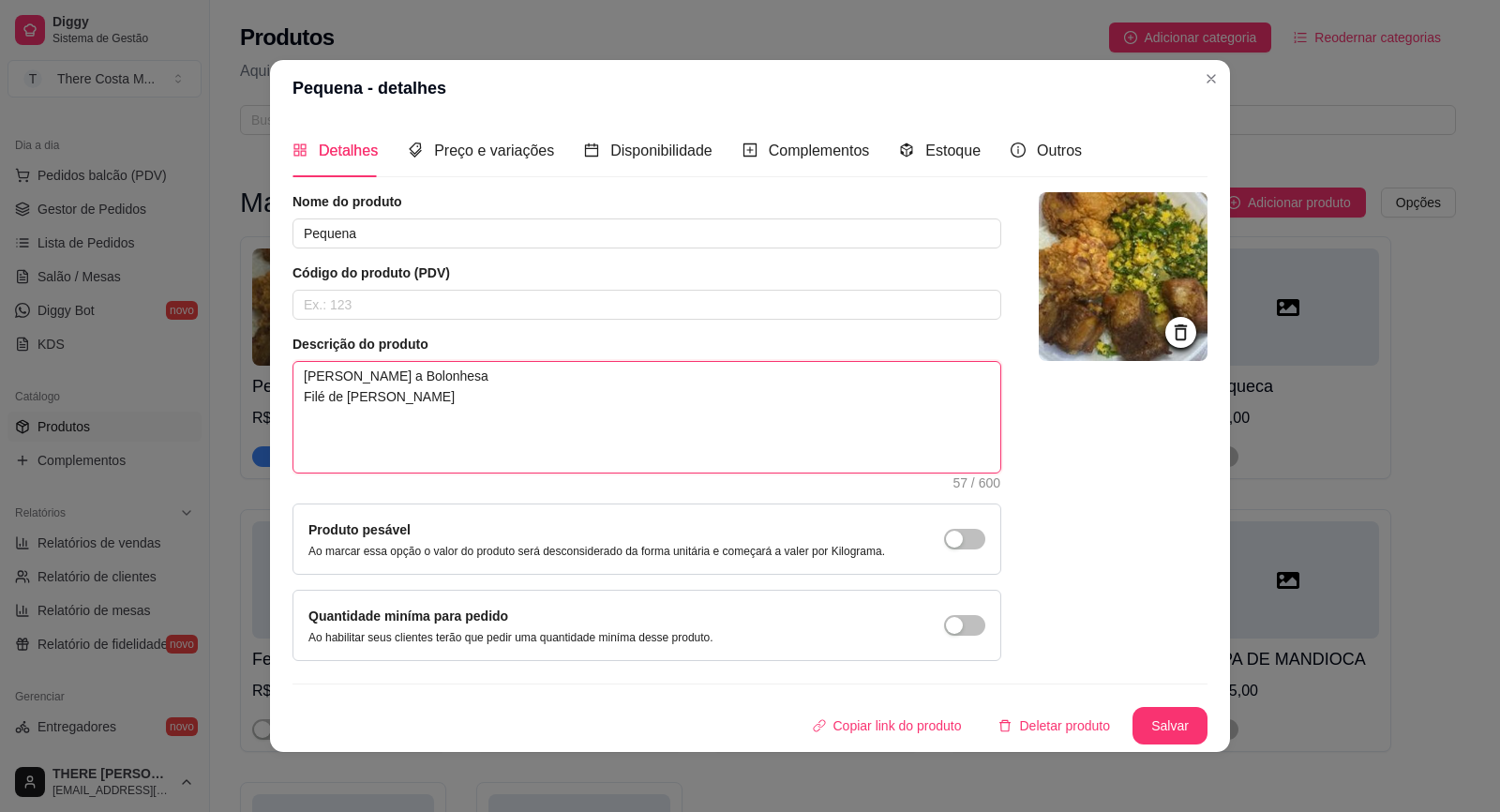
type textarea "[PERSON_NAME] a Bolonhesa Filé de [PERSON_NAME] C"
type textarea "[PERSON_NAME] a Bolonhesa Filé de [PERSON_NAME]"
type textarea "[PERSON_NAME] a Bolonhesa Filé de [PERSON_NAME] F"
type textarea "[PERSON_NAME] a Bolonhesa Filé de [PERSON_NAME] Fa"
type textarea "[PERSON_NAME] a Bolonhesa Filé de [PERSON_NAME]"
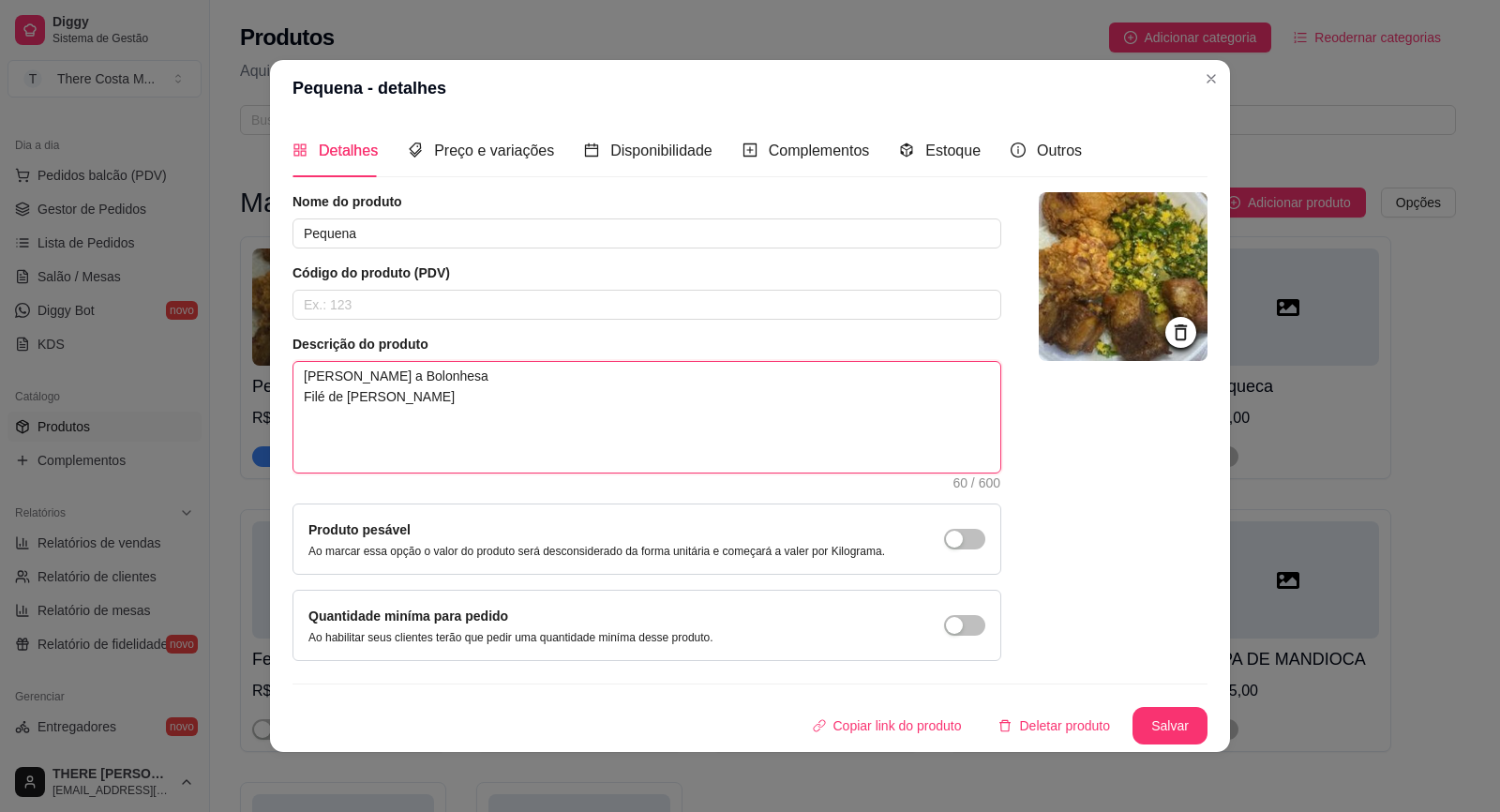
type textarea "[PERSON_NAME] a Bolonhesa Filé de [PERSON_NAME]"
type textarea "[PERSON_NAME] a Bolonhesa Filé de [PERSON_NAME] d"
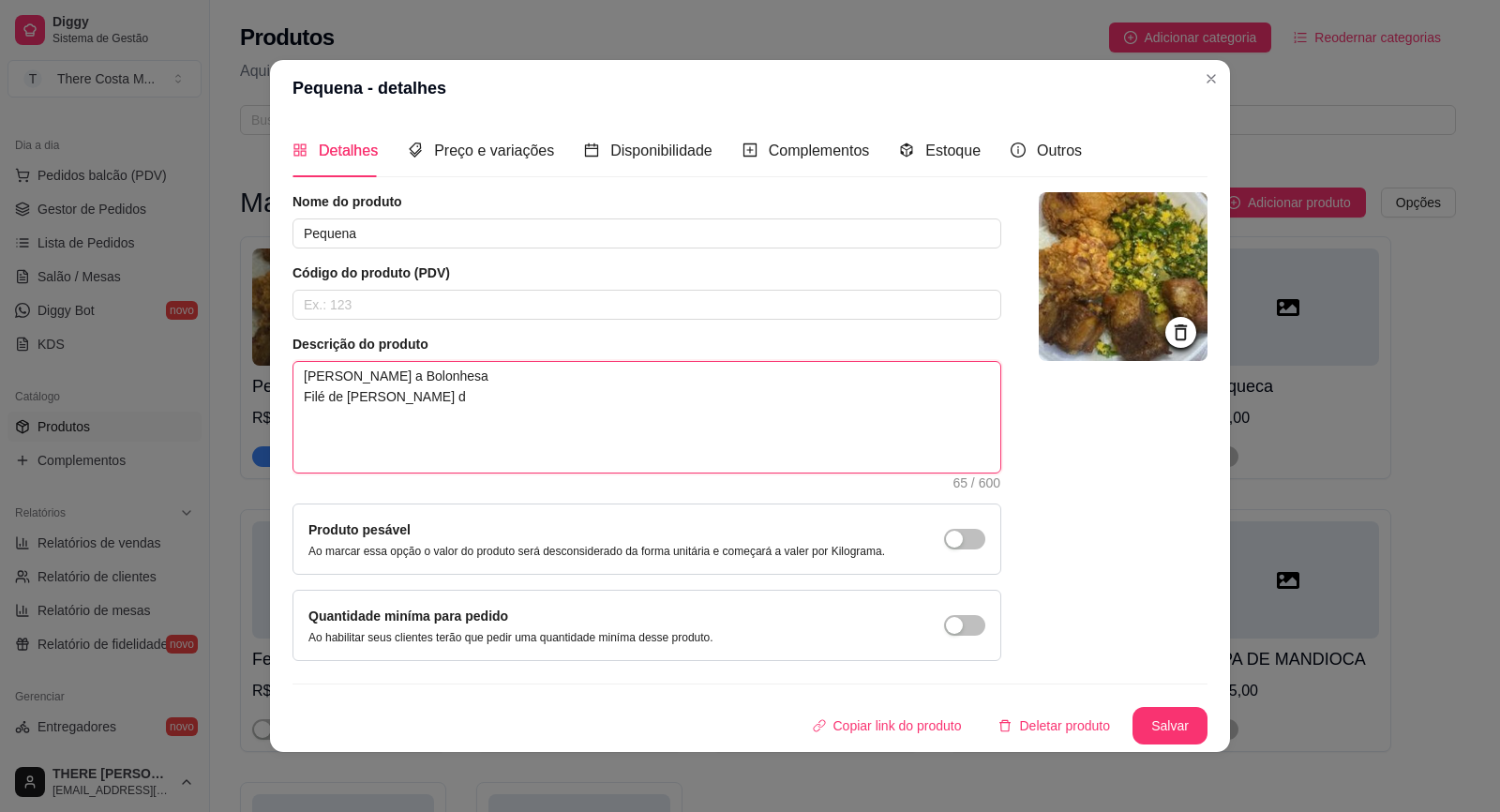
type textarea "[PERSON_NAME] a Bolonhesa Filé de [PERSON_NAME] da"
type textarea "[PERSON_NAME] a Bolonhesa Filé de [PERSON_NAME] da C"
type textarea "[PERSON_NAME] a Bolonhesa Filé de [PERSON_NAME] da Ca"
type textarea "[PERSON_NAME] a Bolonhesa Filé de [PERSON_NAME] da Cas"
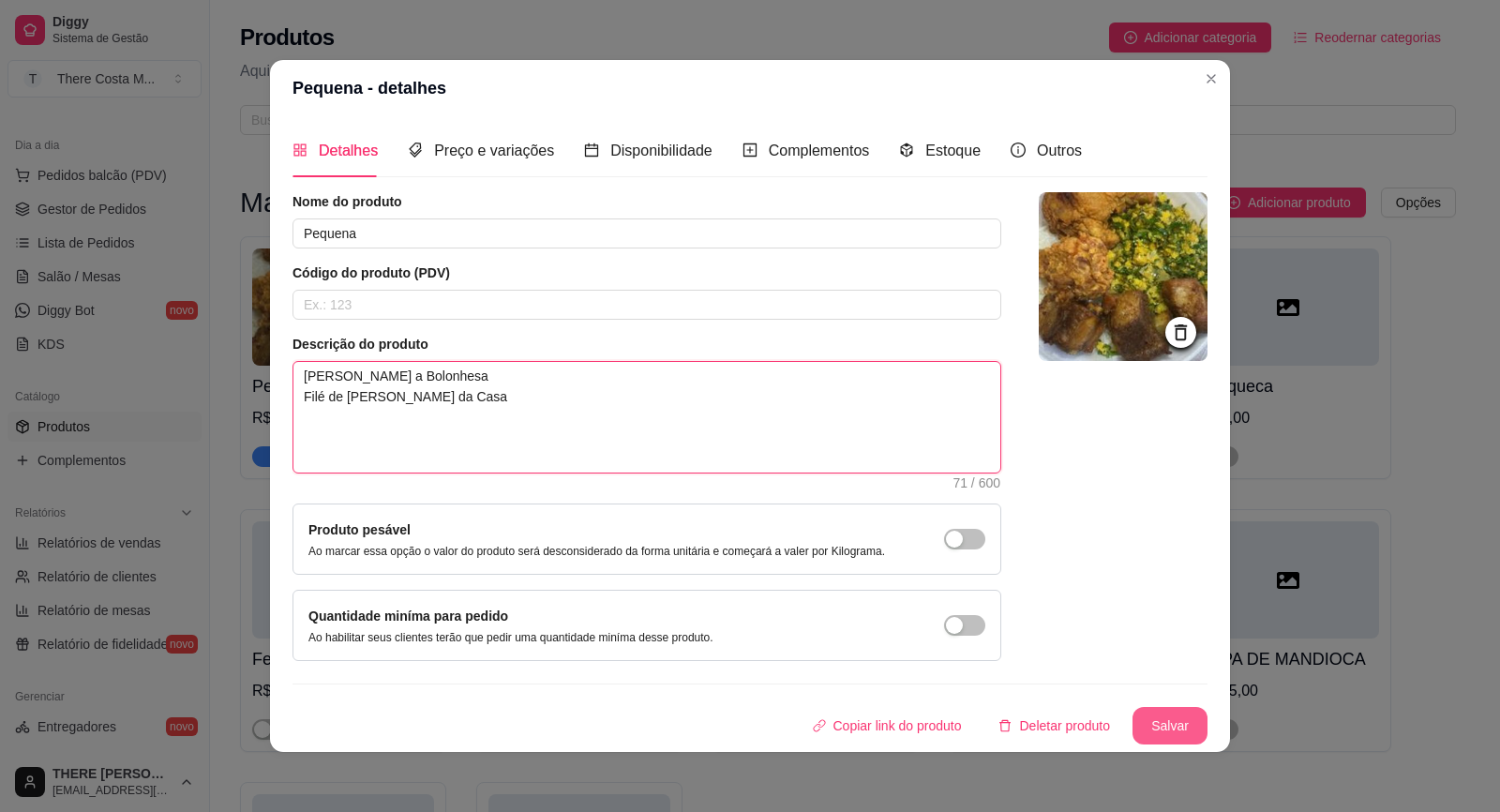
type textarea "[PERSON_NAME] a Bolonhesa Filé de [PERSON_NAME] da Casa"
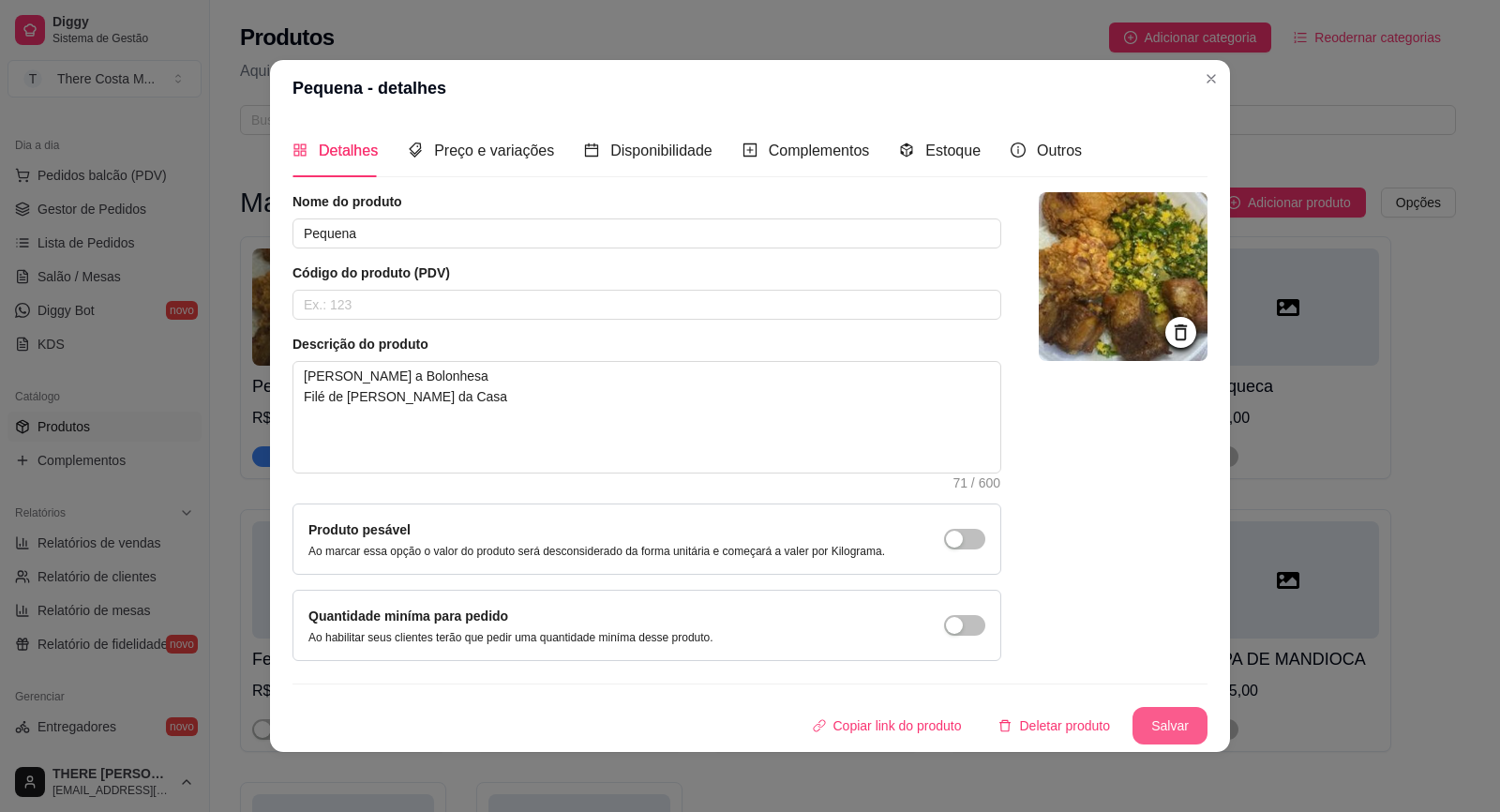
click at [1163, 722] on button "Salvar" at bounding box center [1170, 725] width 75 height 38
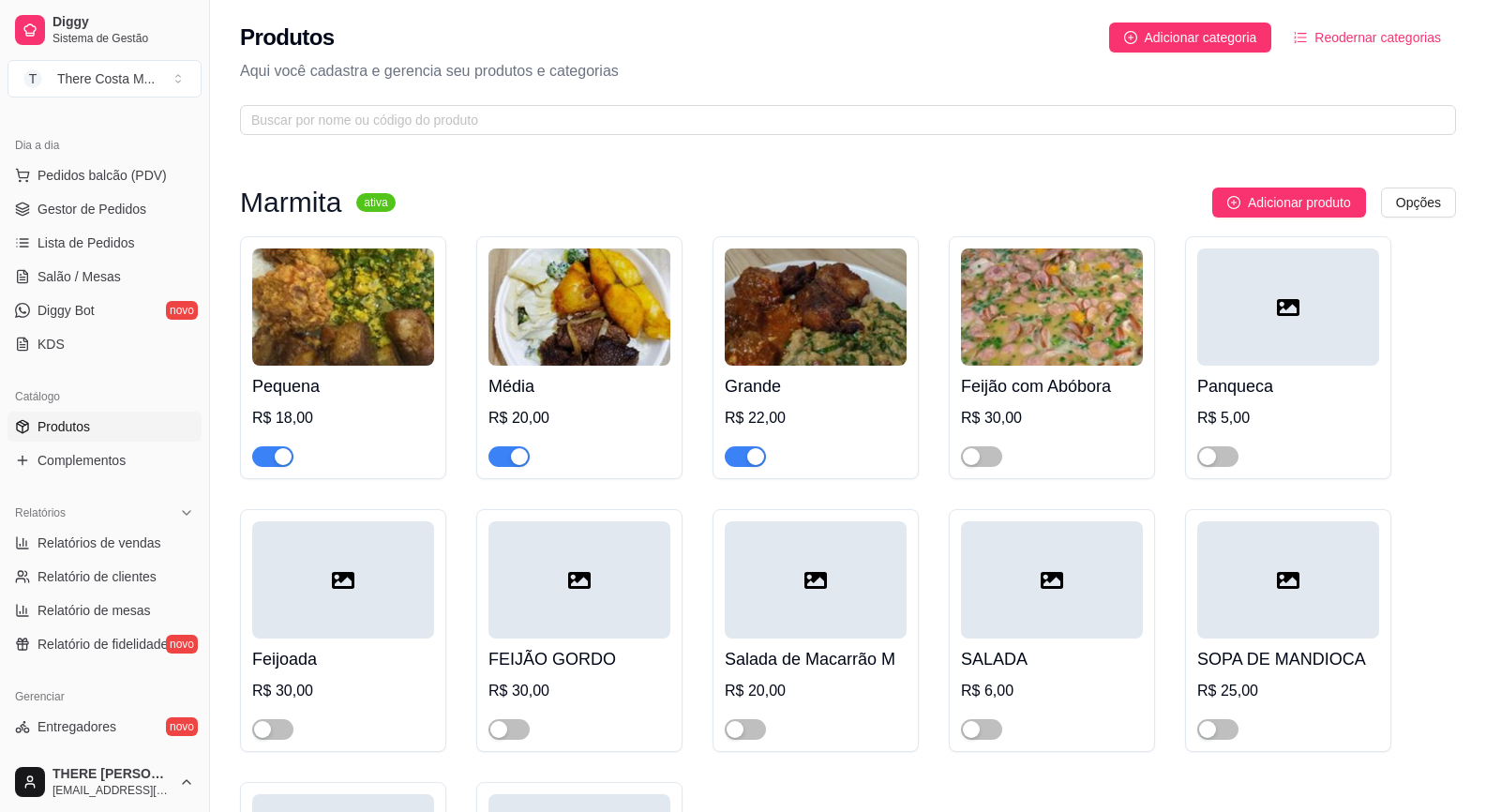
click at [559, 345] on img at bounding box center [579, 306] width 182 height 118
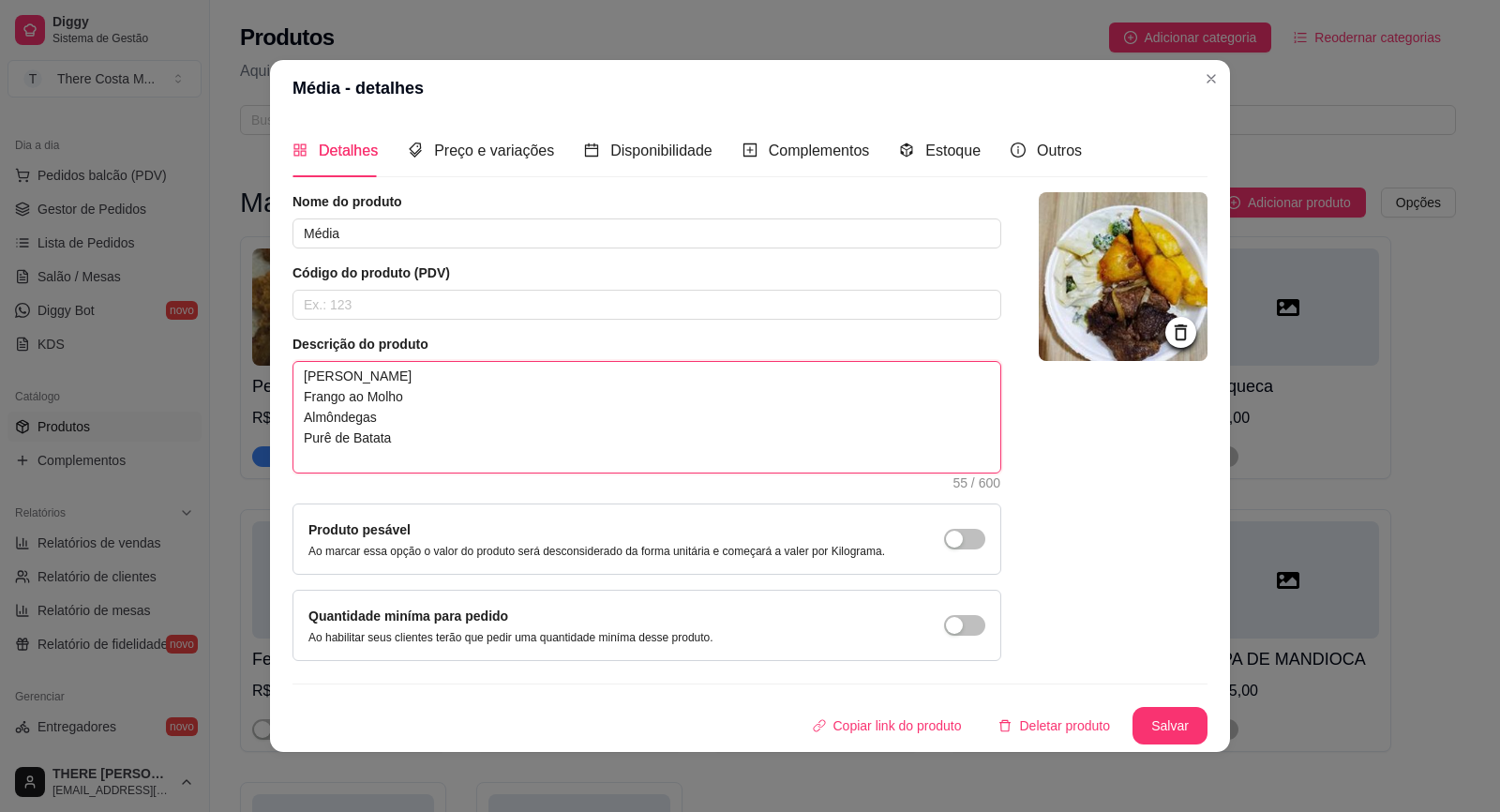
click at [467, 429] on textarea "[PERSON_NAME] Frango ao Molho Almôndegas Purê de Batata" at bounding box center [646, 417] width 707 height 111
paste textarea "Lasanha a Bolonhesa Filé de [PERSON_NAME] da Cas"
type textarea "[PERSON_NAME] a Bolonhesa Filé de [PERSON_NAME] da Casa"
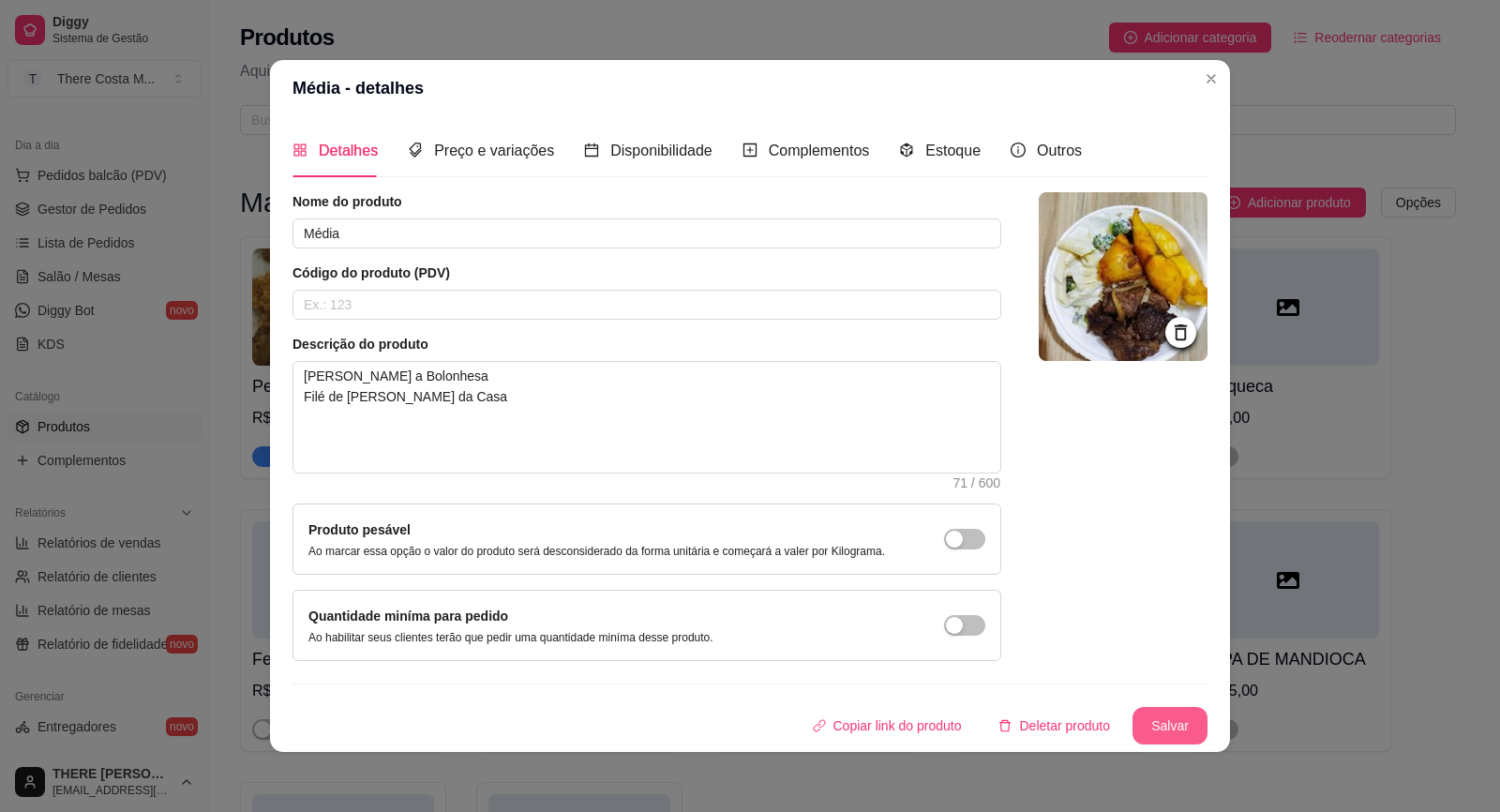
click at [1184, 724] on button "Salvar" at bounding box center [1170, 725] width 75 height 38
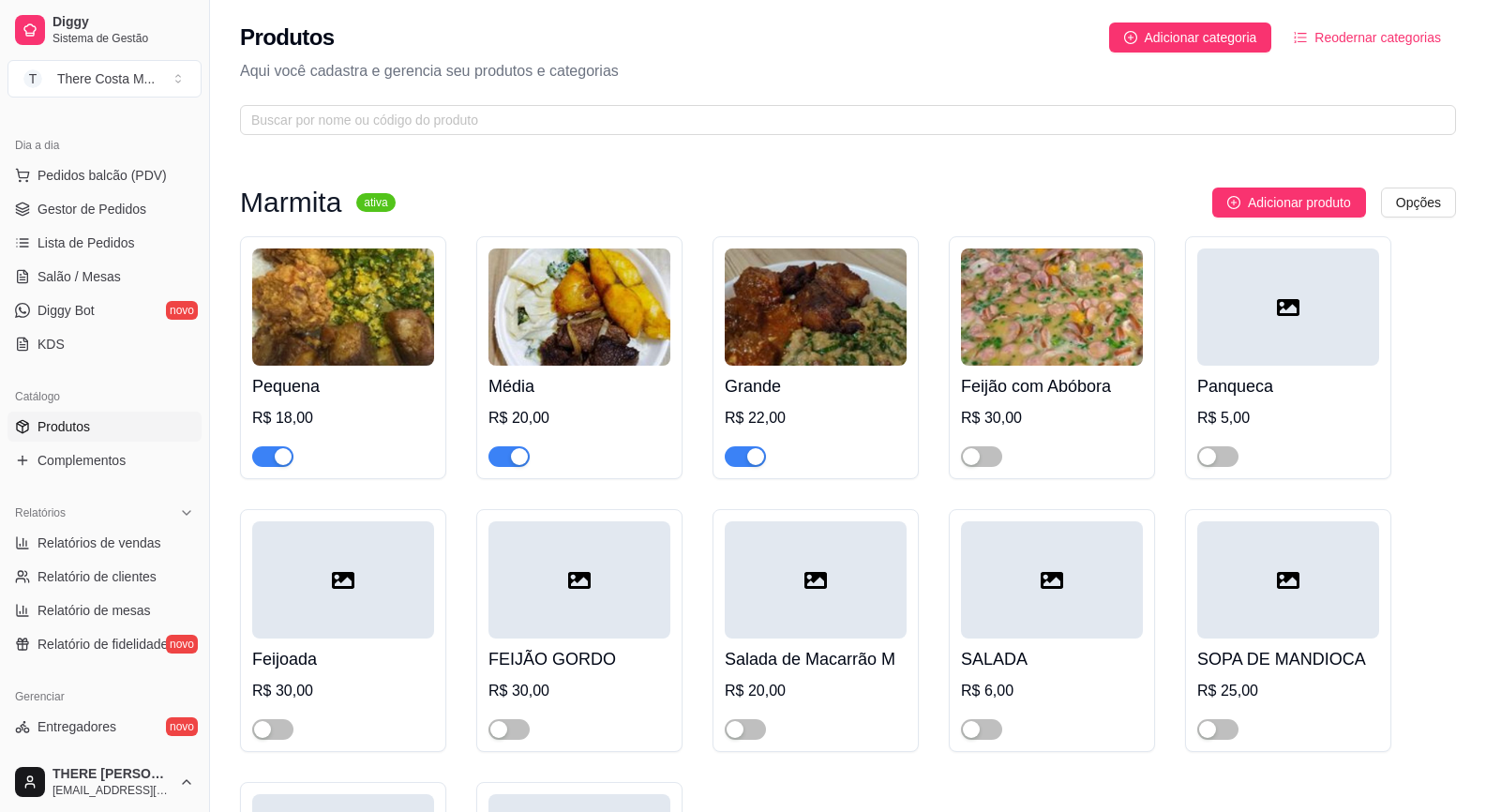
click at [802, 367] on div "Grande R$ 22,00" at bounding box center [815, 416] width 182 height 101
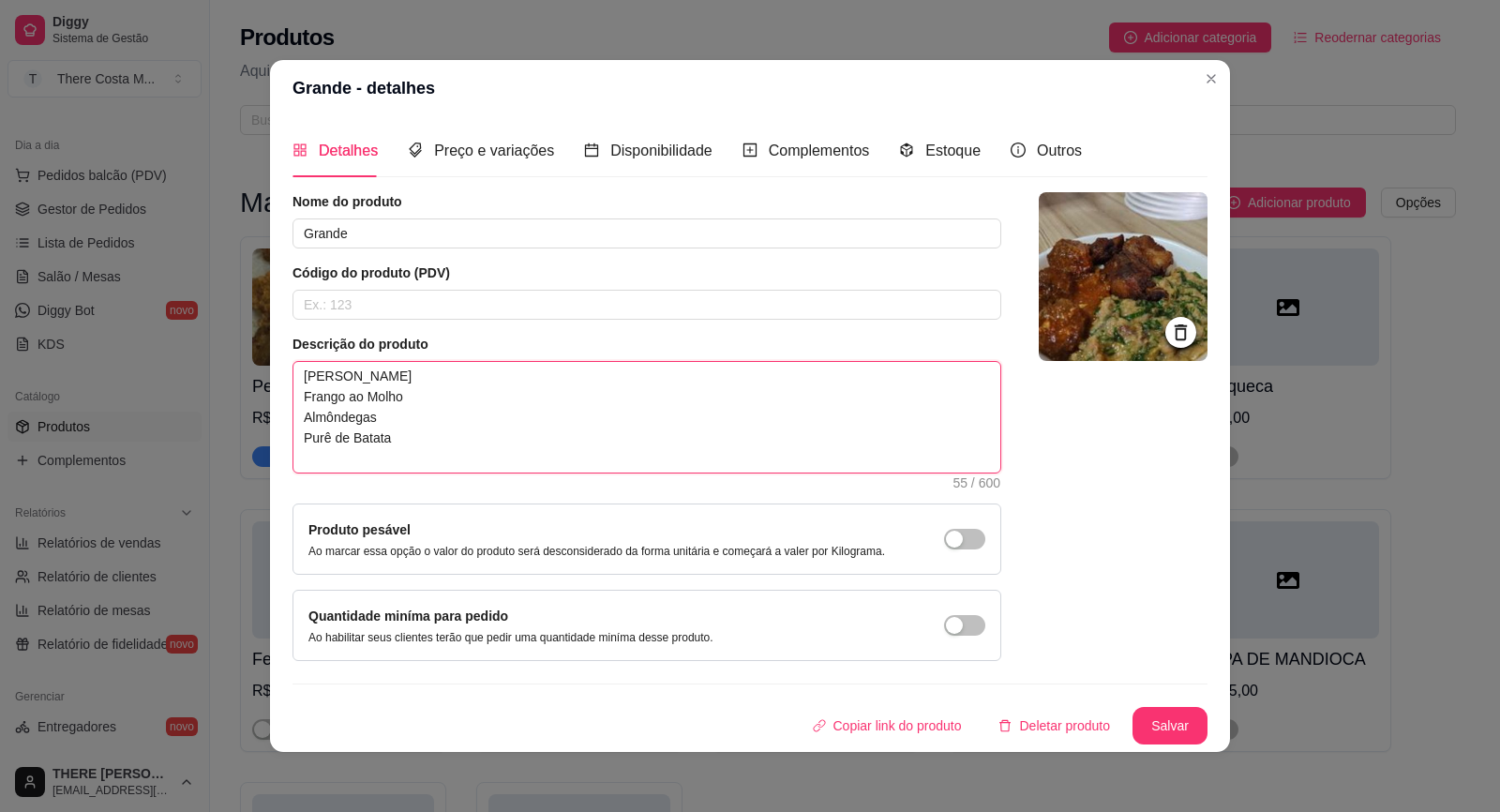
click at [542, 449] on textarea "[PERSON_NAME] Frango ao Molho Almôndegas Purê de Batata" at bounding box center [646, 417] width 707 height 111
paste textarea "Lasanha a Bolonhesa Filé de [PERSON_NAME] da Cas"
type textarea "[PERSON_NAME] a Bolonhesa Filé de [PERSON_NAME] da Casa"
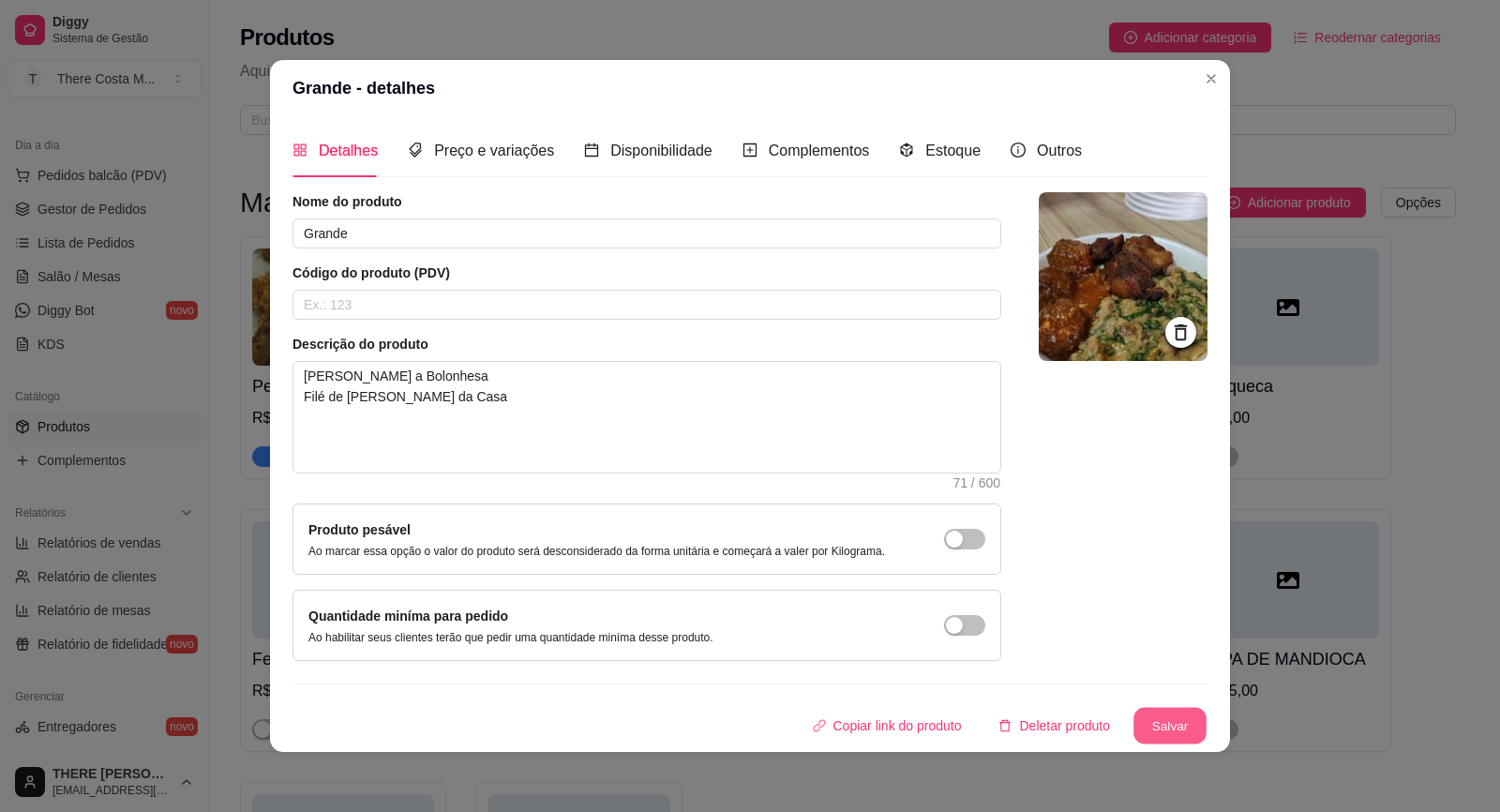
click at [1190, 714] on button "Salvar" at bounding box center [1170, 725] width 73 height 37
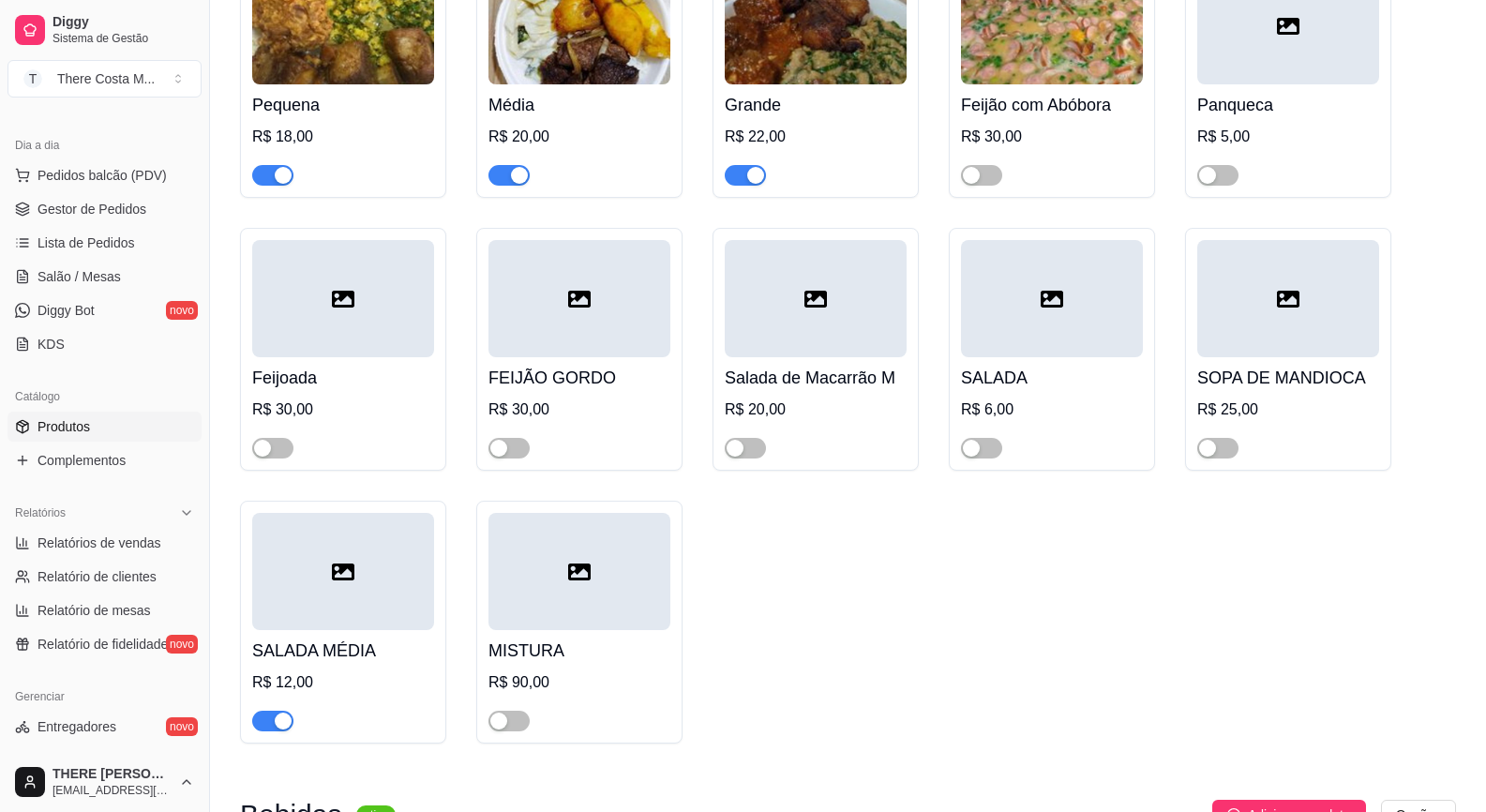
scroll to position [375, 0]
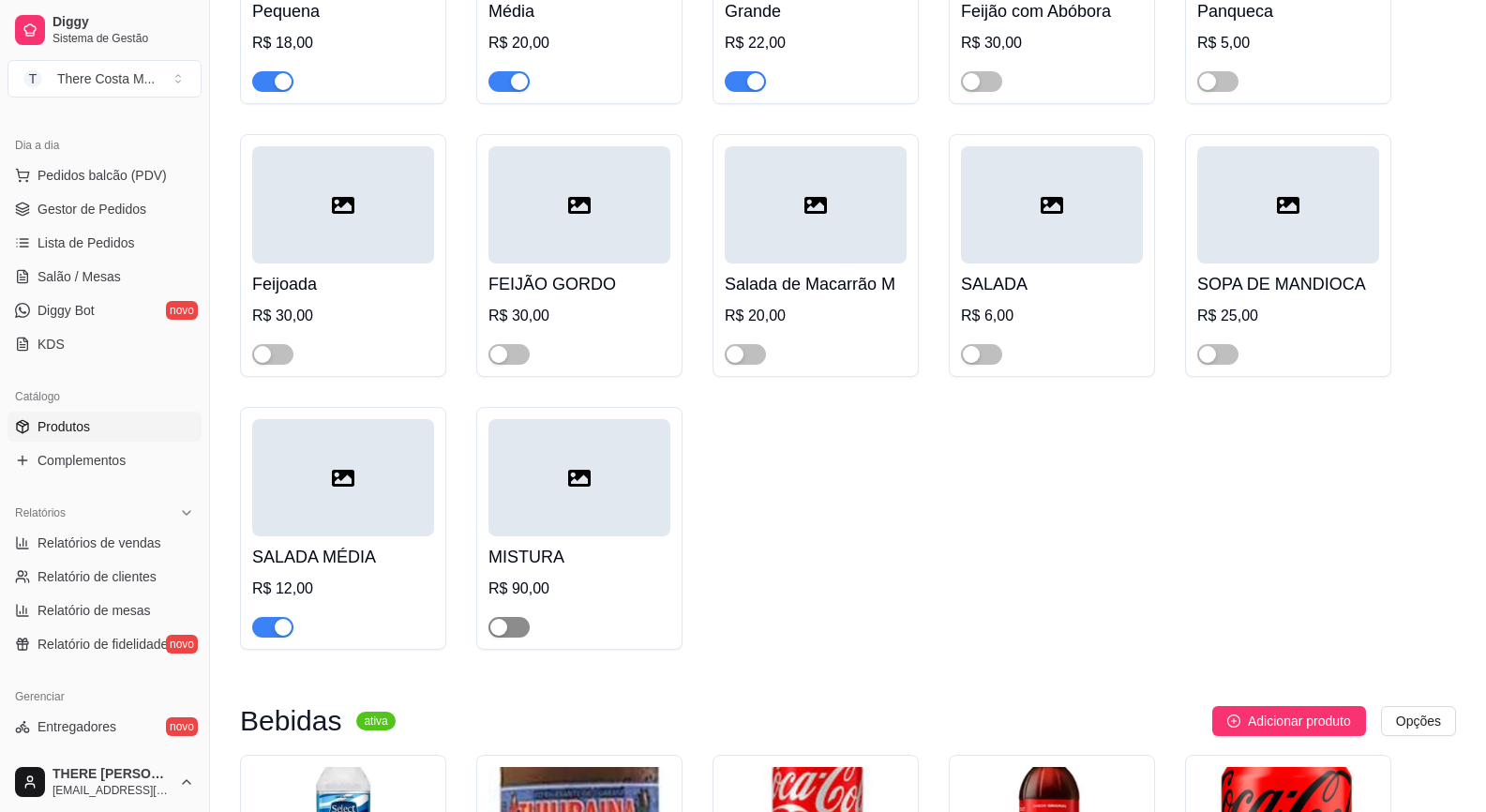
click at [522, 632] on span "button" at bounding box center [509, 626] width 41 height 21
